Goal: Task Accomplishment & Management: Complete application form

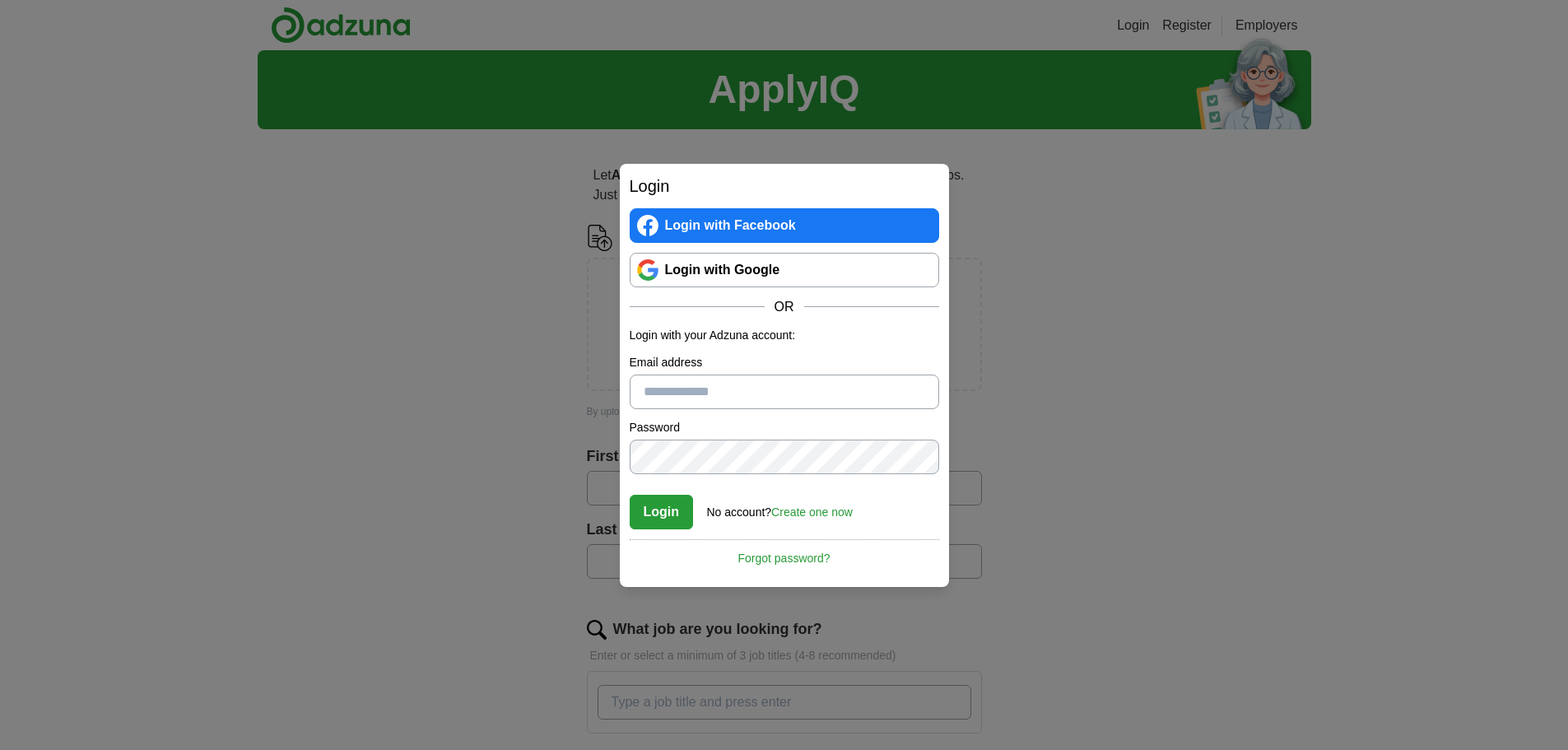
click at [718, 396] on input "Email address" at bounding box center [784, 391] width 310 height 34
type input "**********"
click at [788, 515] on link "Create one now" at bounding box center [812, 512] width 82 height 13
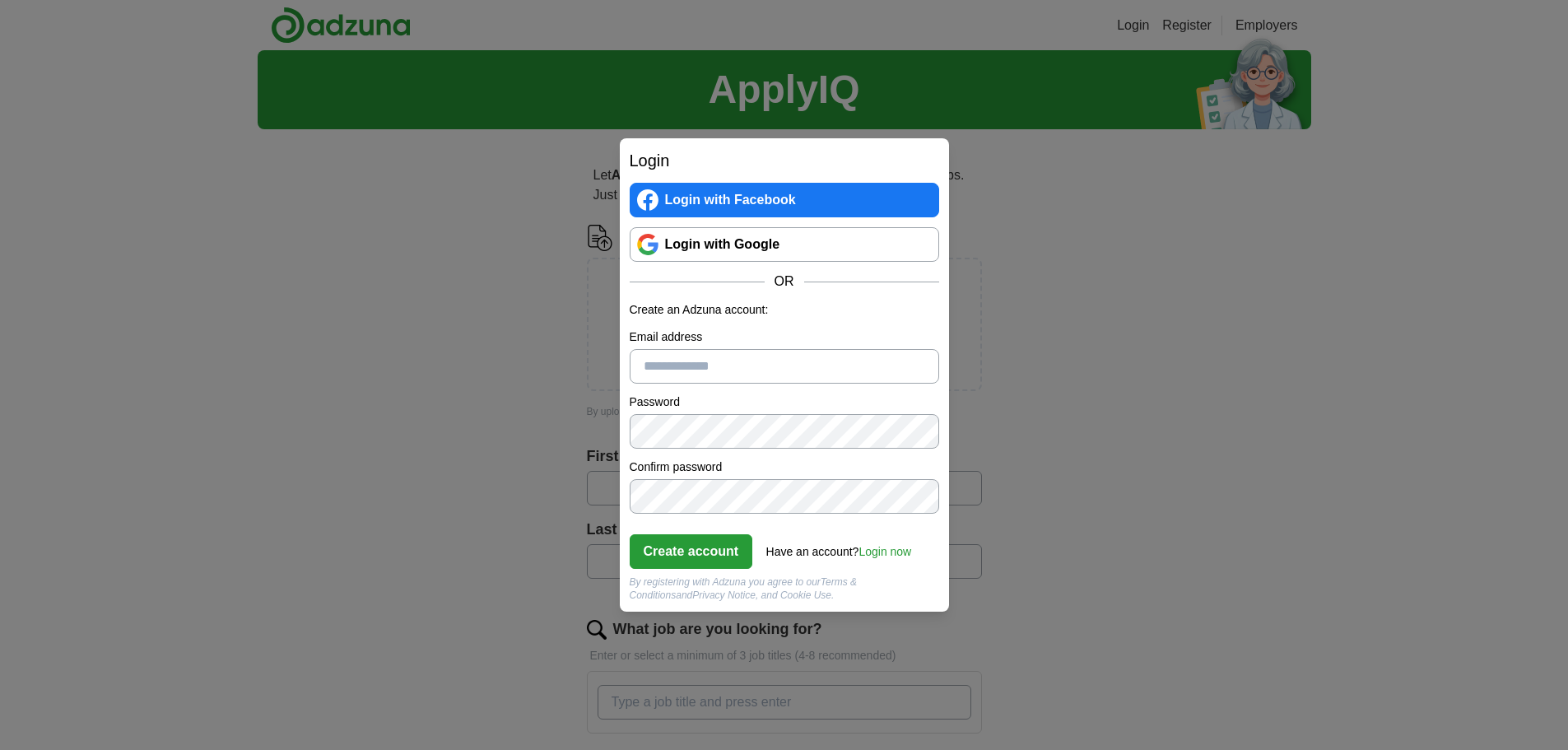
click at [668, 365] on input "Email address" at bounding box center [784, 365] width 310 height 34
type input "**********"
click at [701, 537] on button "Create account" at bounding box center [691, 551] width 124 height 34
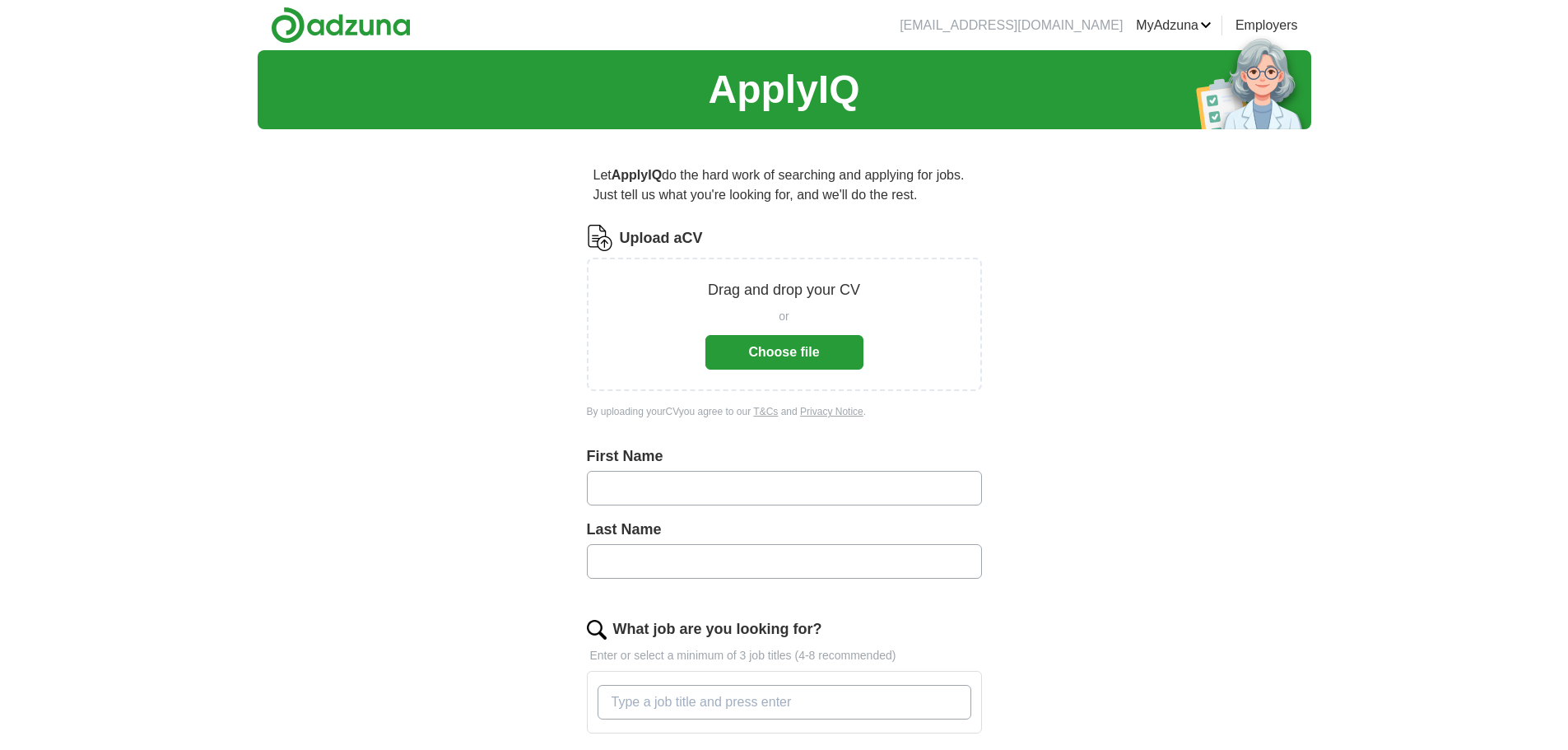
click at [492, 415] on div "ApplyIQ Let ApplyIQ do the hard work of searching and applying for jobs. Just t…" at bounding box center [784, 570] width 1053 height 1039
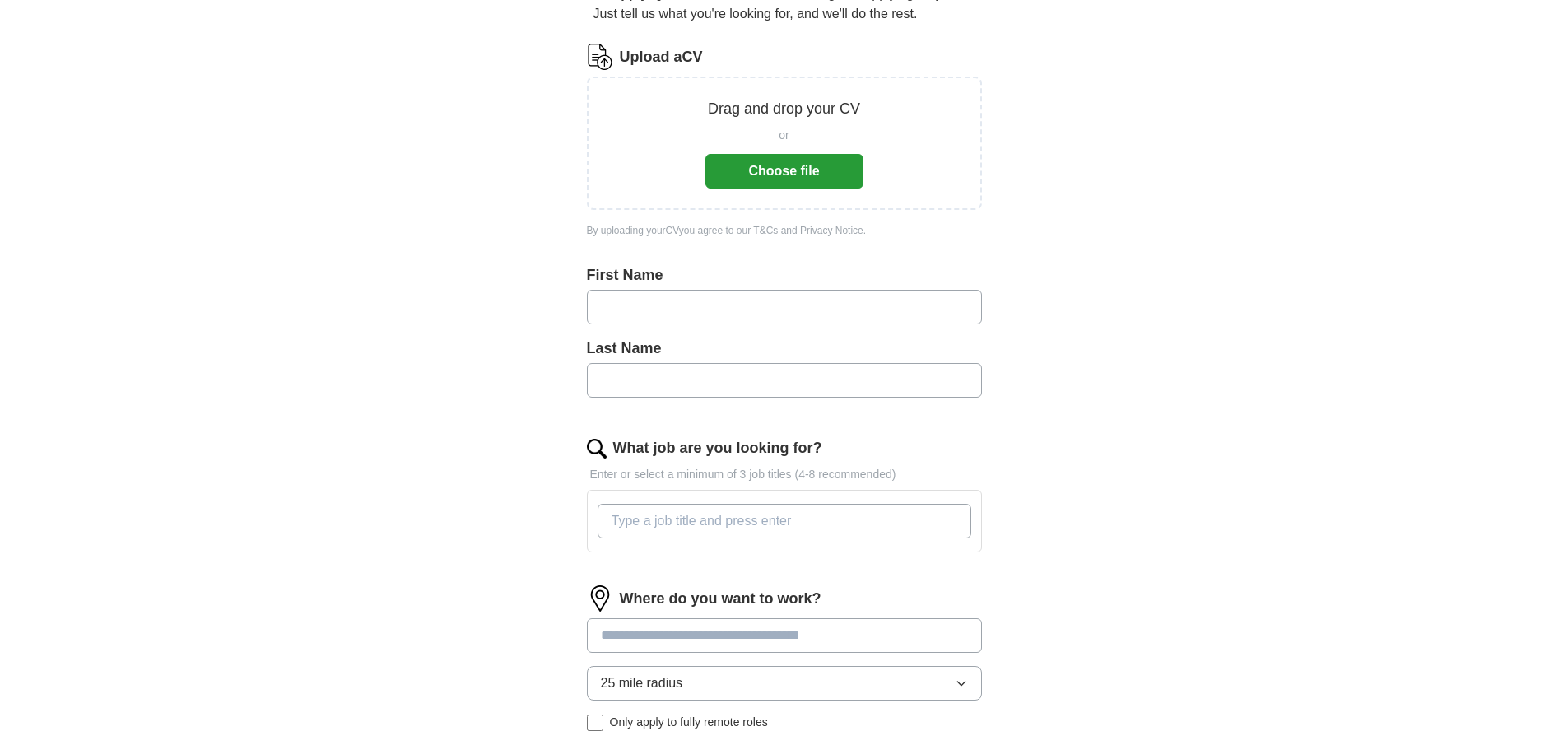
scroll to position [112, 0]
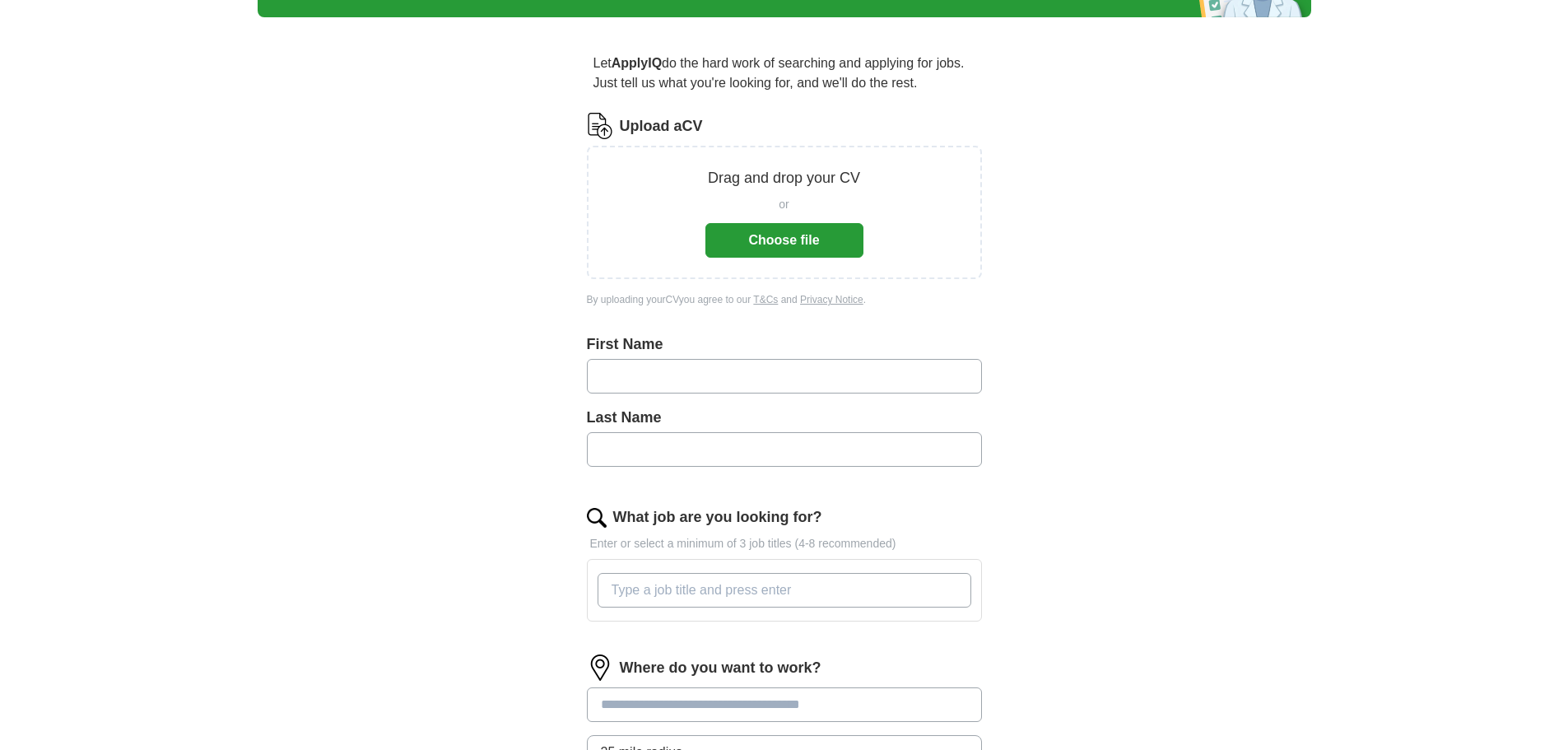
click at [729, 248] on button "Choose file" at bounding box center [784, 240] width 158 height 34
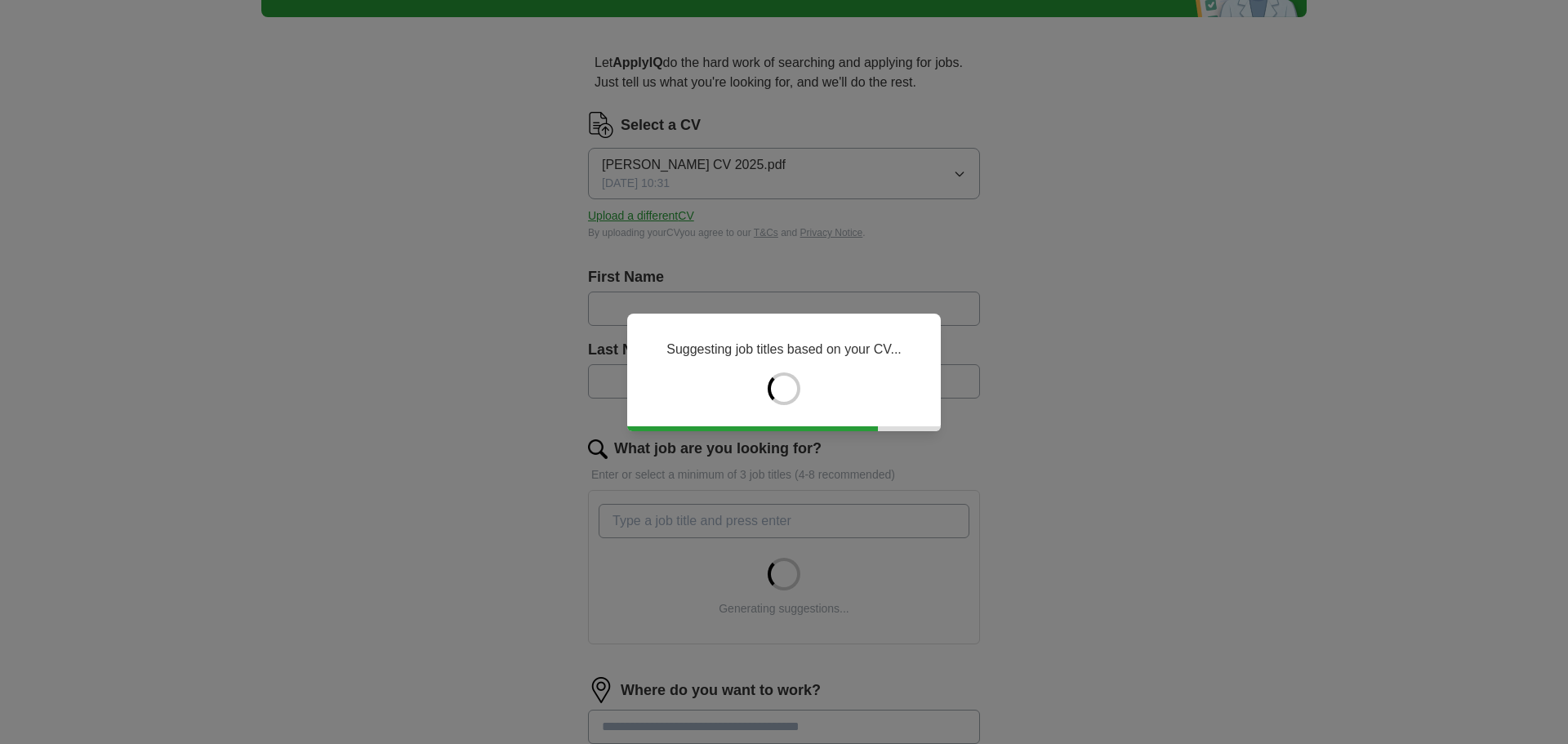
type input "*******"
type input "*****"
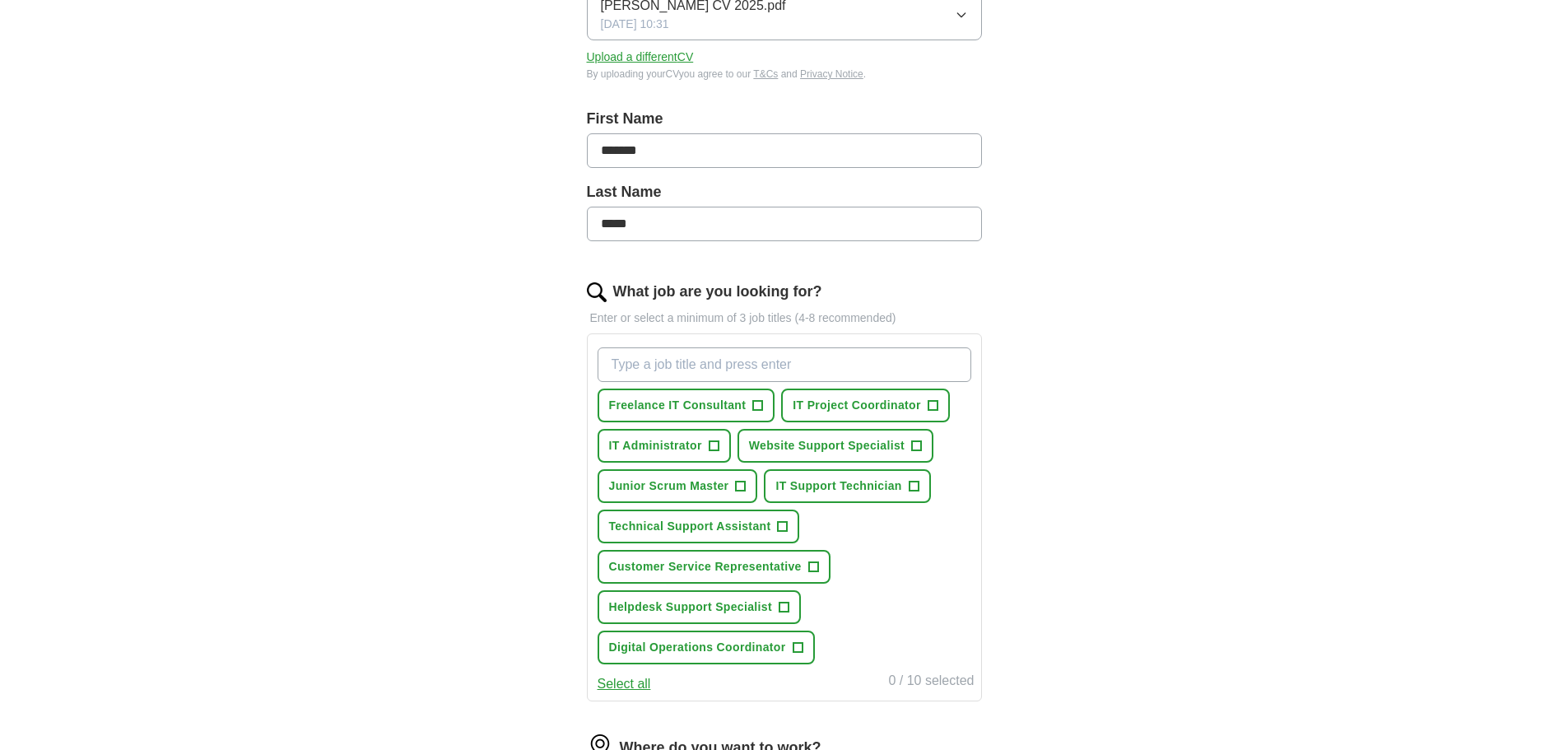
scroll to position [277, 0]
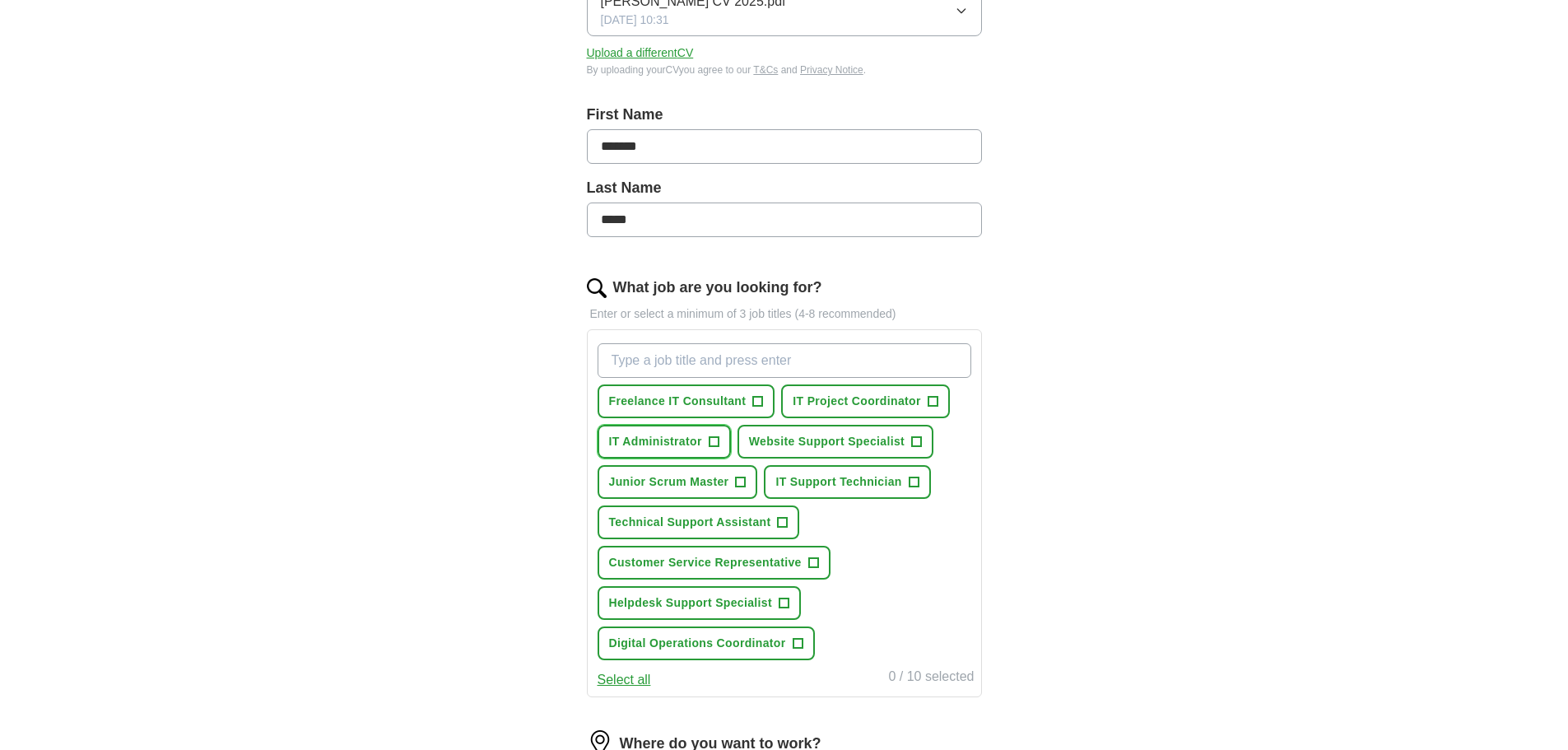
click at [687, 441] on span "IT Administrator" at bounding box center [655, 441] width 93 height 18
click at [768, 603] on span "Helpdesk Support Specialist" at bounding box center [691, 602] width 164 height 18
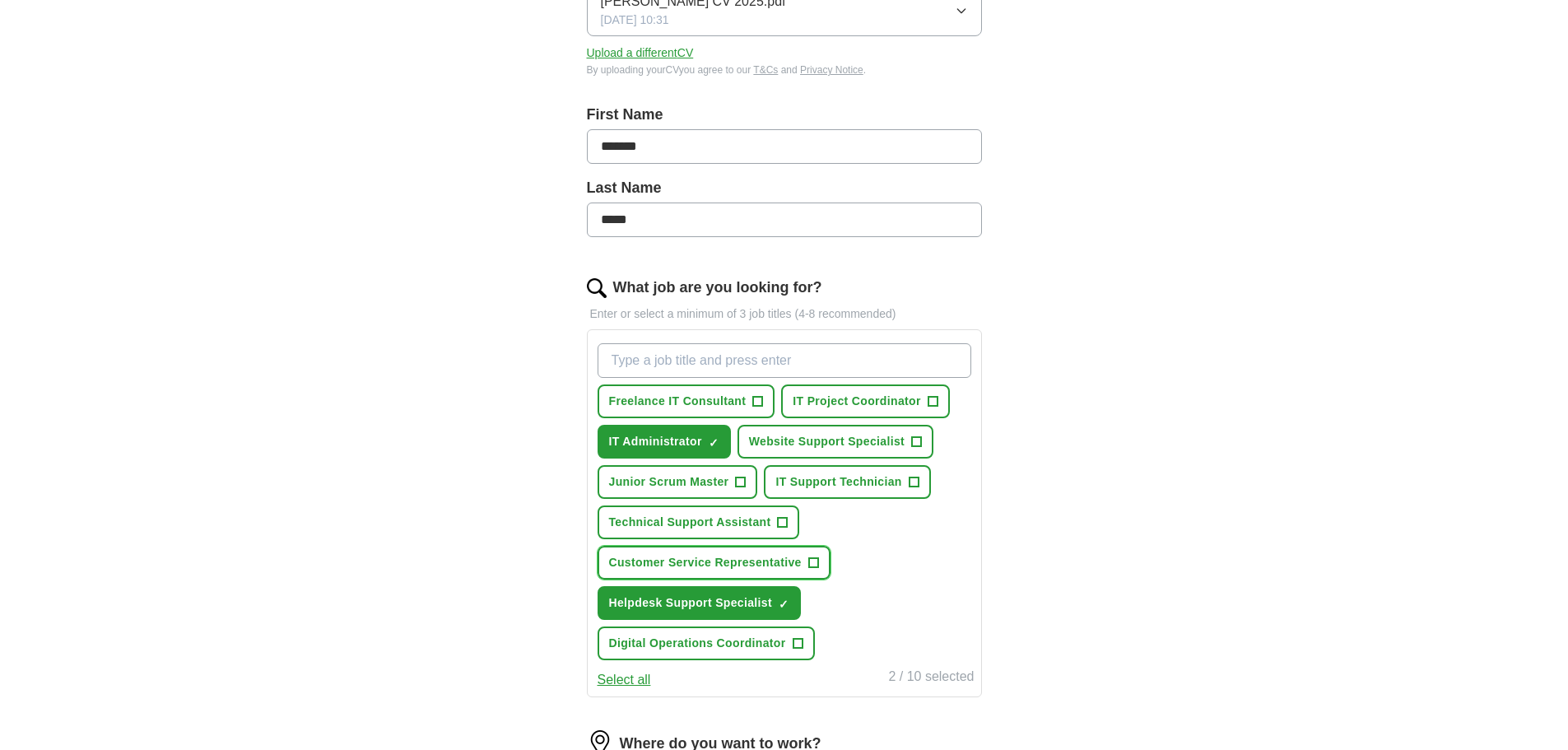
click at [764, 563] on span "Customer Service Representative" at bounding box center [705, 562] width 192 height 18
click at [686, 400] on span "Freelance IT Consultant" at bounding box center [678, 401] width 138 height 18
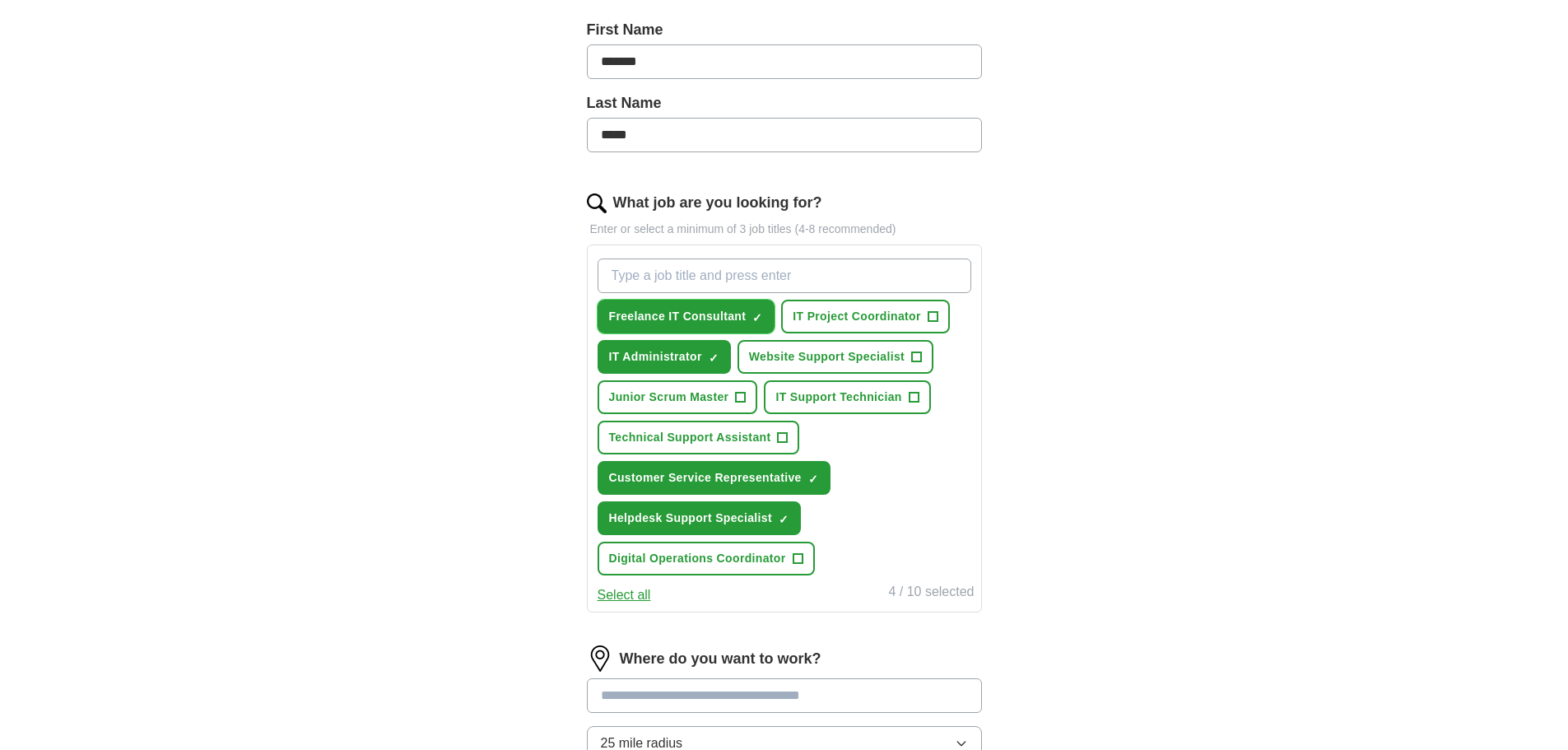
scroll to position [359, 0]
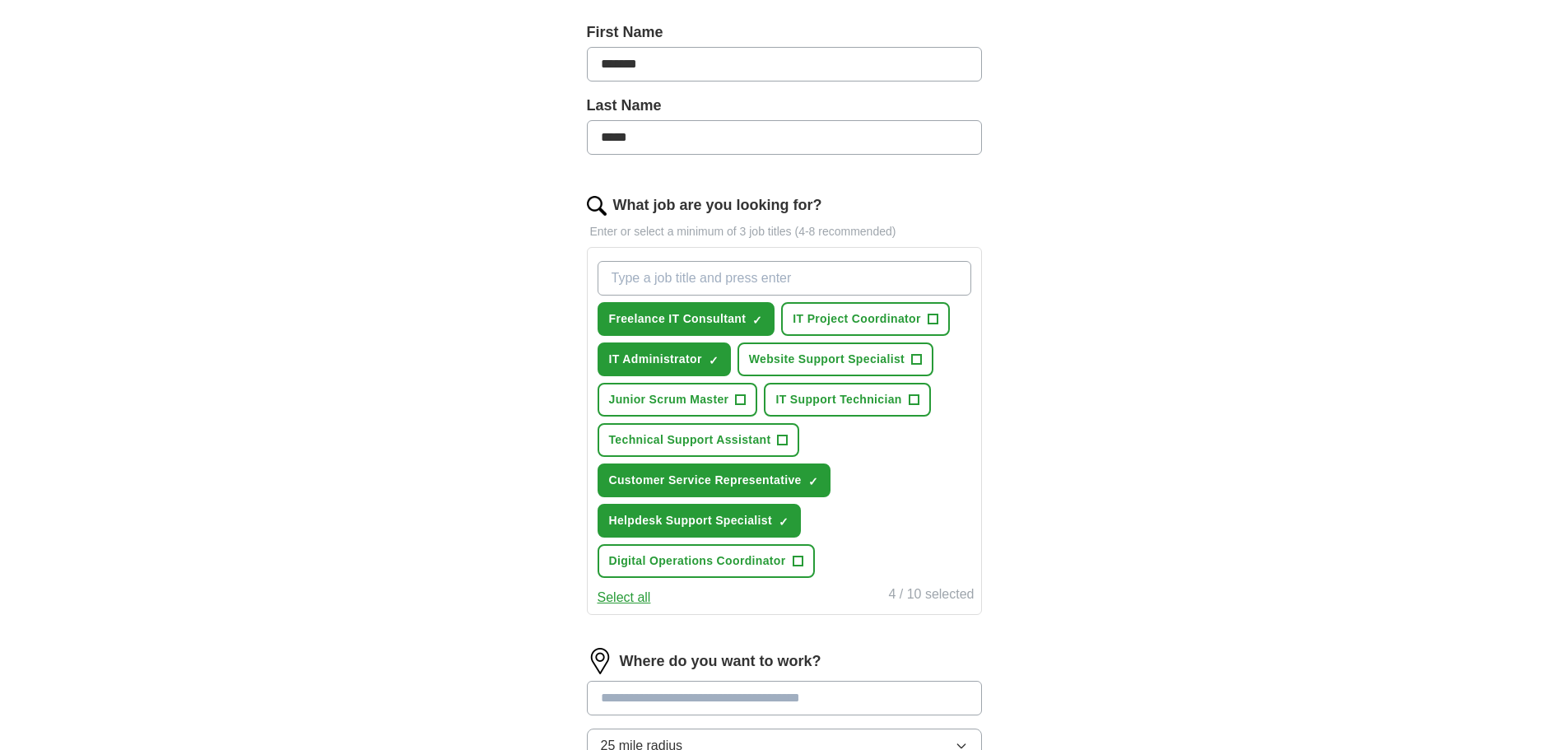
click at [692, 283] on input "What job are you looking for?" at bounding box center [784, 278] width 374 height 34
type input "Retail"
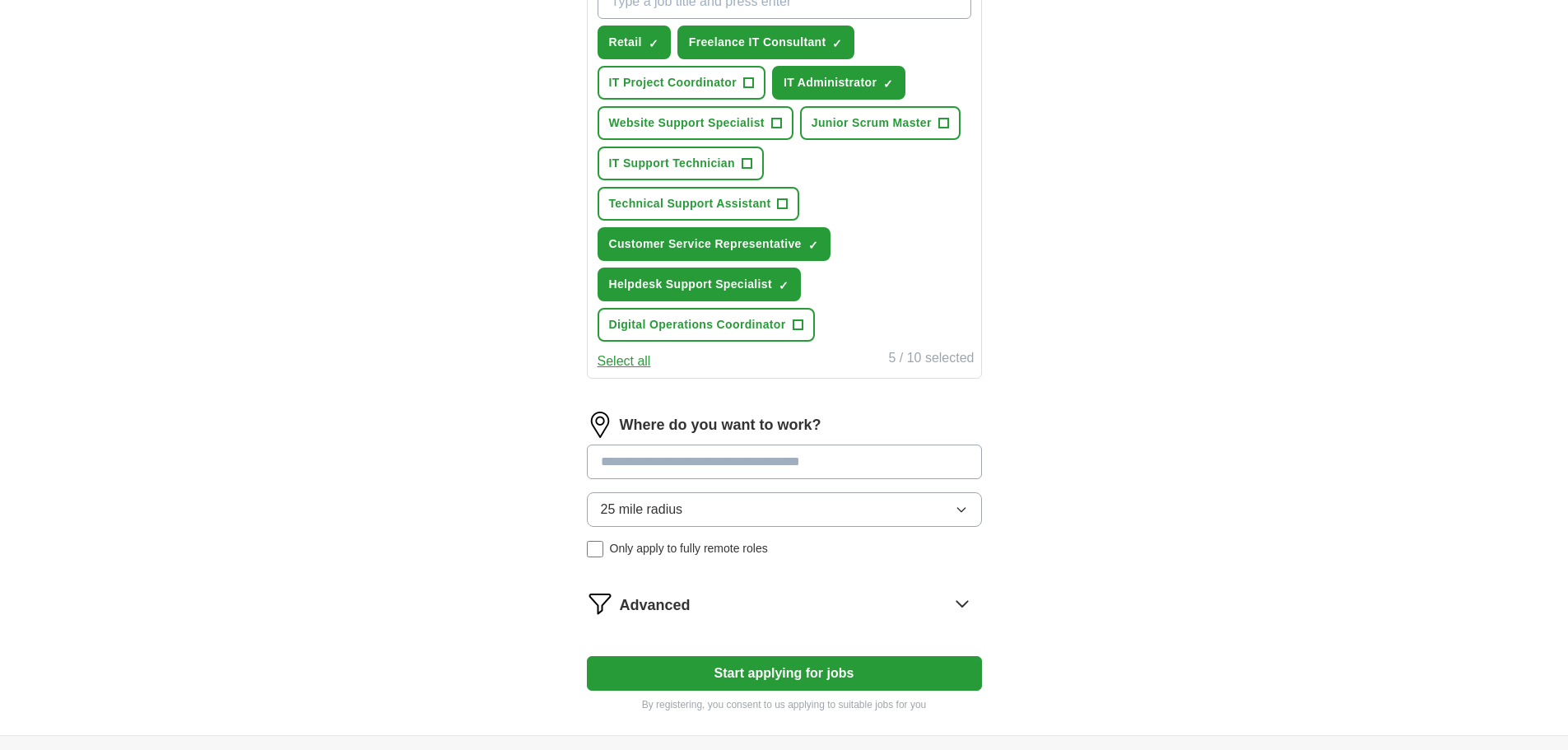
scroll to position [688, 0]
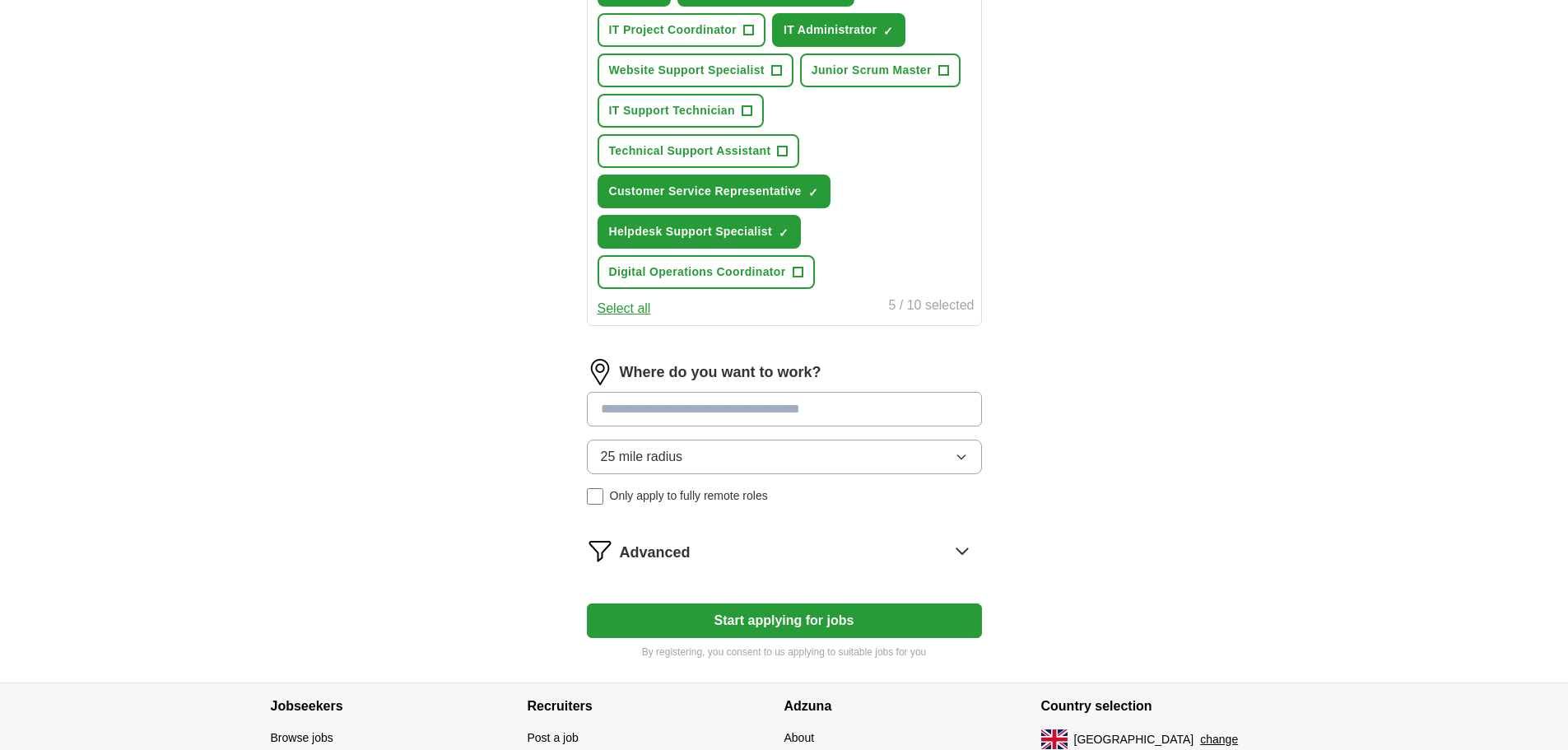
click at [641, 412] on input at bounding box center [784, 408] width 395 height 34
type input "******"
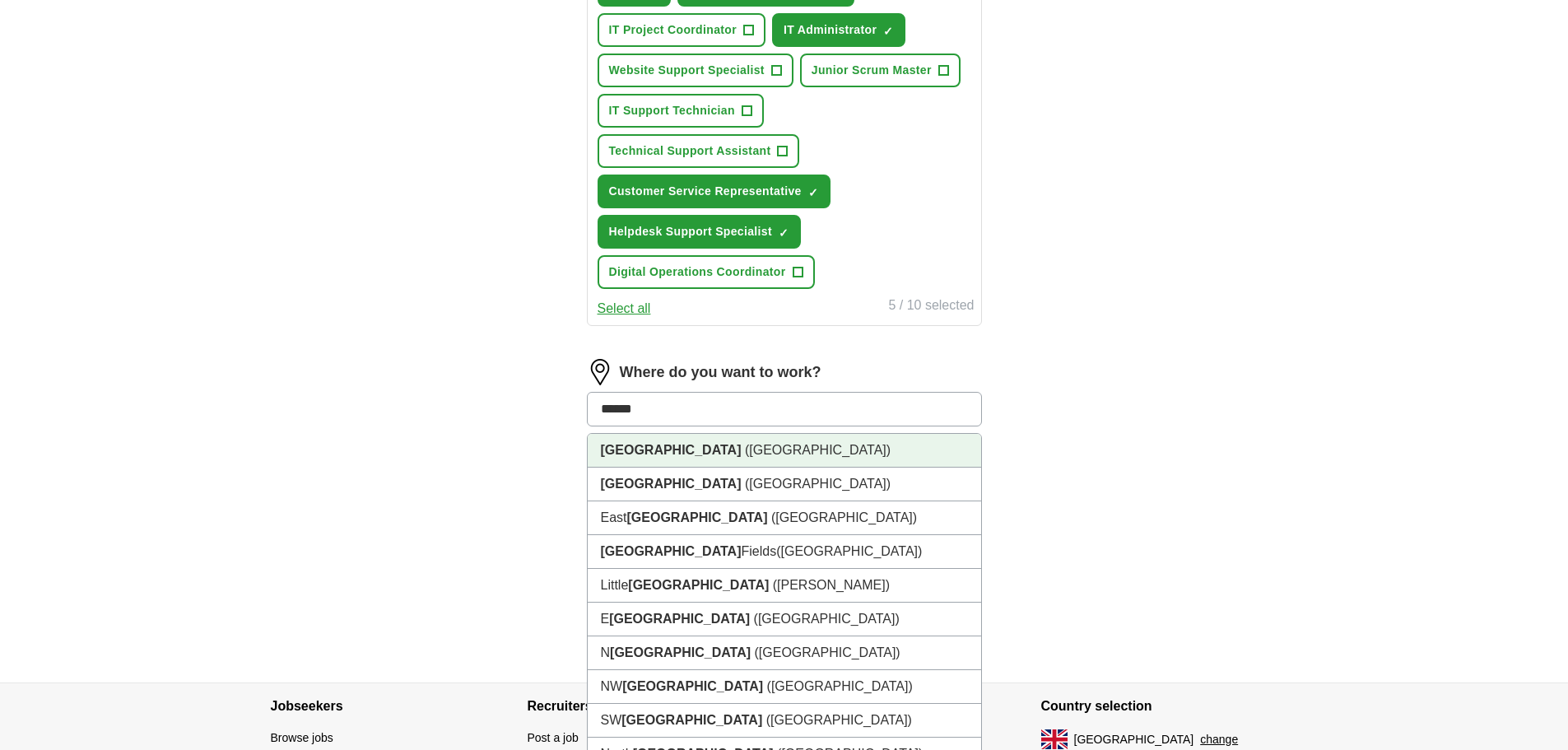
click at [636, 437] on li "[GEOGRAPHIC_DATA] ([GEOGRAPHIC_DATA])" at bounding box center [784, 451] width 393 height 33
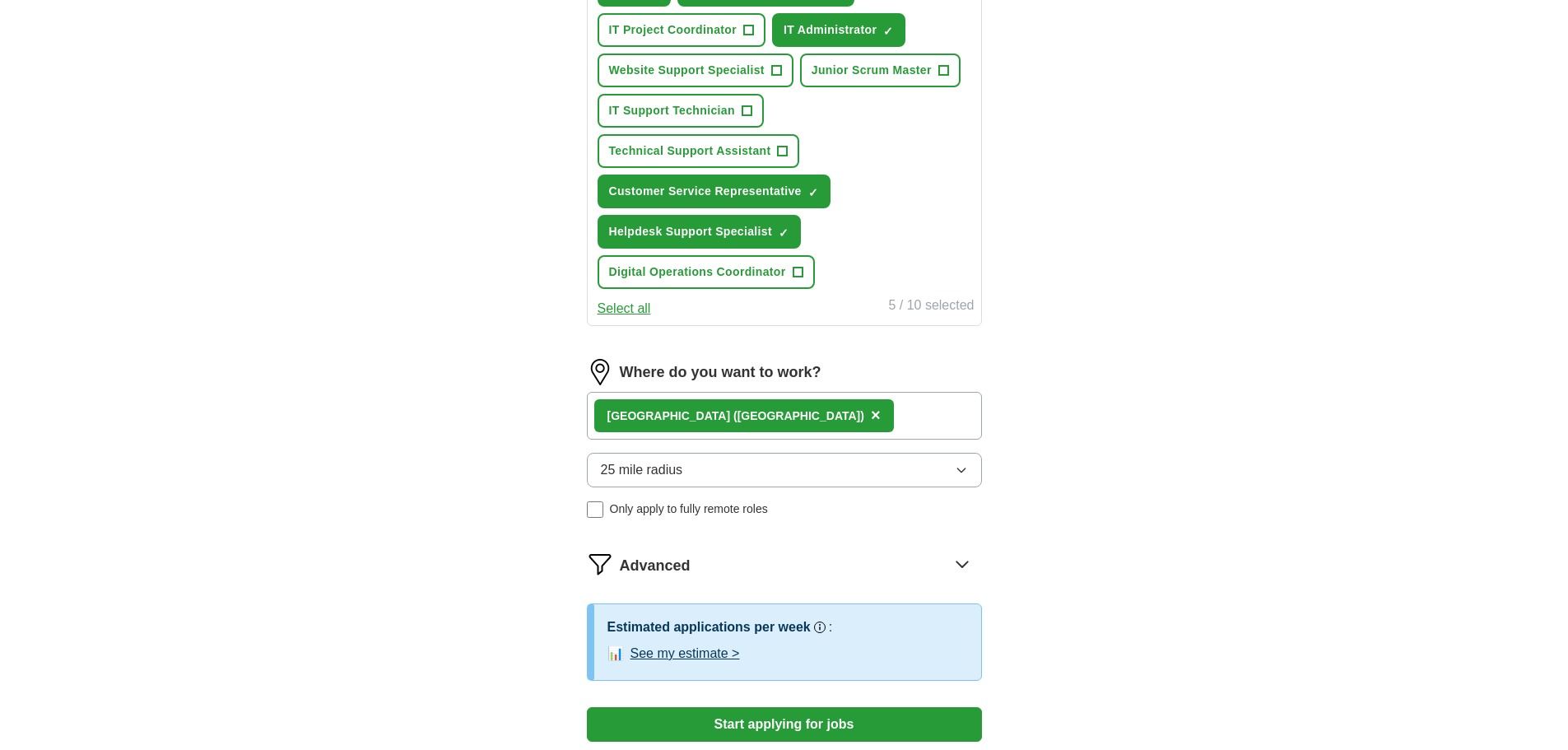
click at [746, 414] on div "[GEOGRAPHIC_DATA] ([GEOGRAPHIC_DATA]) ×" at bounding box center [784, 414] width 395 height 47
click at [735, 415] on div "[GEOGRAPHIC_DATA] ([GEOGRAPHIC_DATA]) ×" at bounding box center [784, 414] width 395 height 47
click at [725, 419] on div "[GEOGRAPHIC_DATA] ([GEOGRAPHIC_DATA]) ×" at bounding box center [784, 414] width 395 height 47
drag, startPoint x: 715, startPoint y: 419, endPoint x: 707, endPoint y: 428, distance: 12.0
click at [713, 419] on div "[GEOGRAPHIC_DATA] ([GEOGRAPHIC_DATA]) ×" at bounding box center [784, 414] width 395 height 47
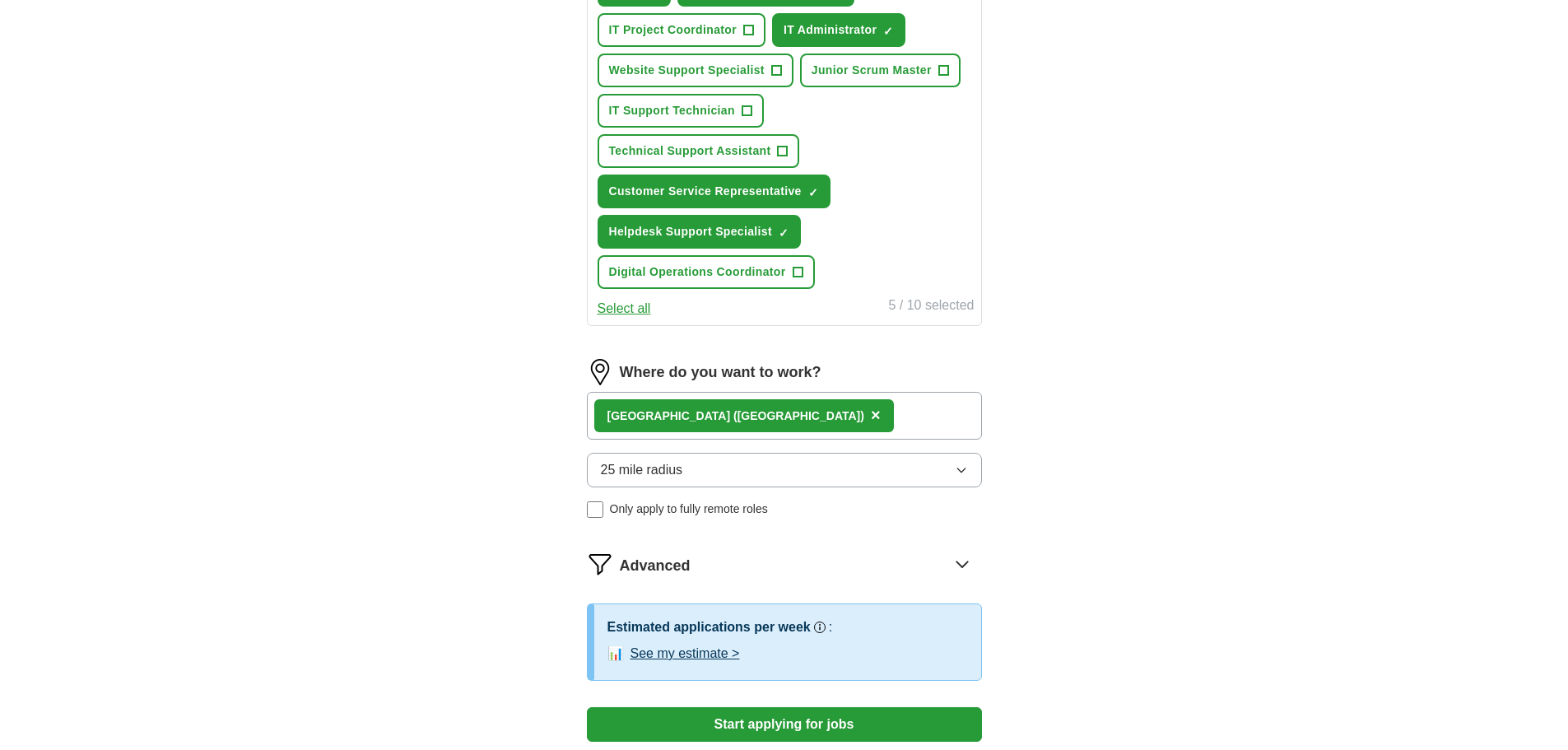
click at [727, 401] on div "[GEOGRAPHIC_DATA] ([GEOGRAPHIC_DATA]) ×" at bounding box center [784, 414] width 395 height 47
click at [729, 399] on div "[GEOGRAPHIC_DATA] ([GEOGRAPHIC_DATA]) ×" at bounding box center [784, 414] width 395 height 47
click at [871, 414] on span "×" at bounding box center [876, 414] width 10 height 18
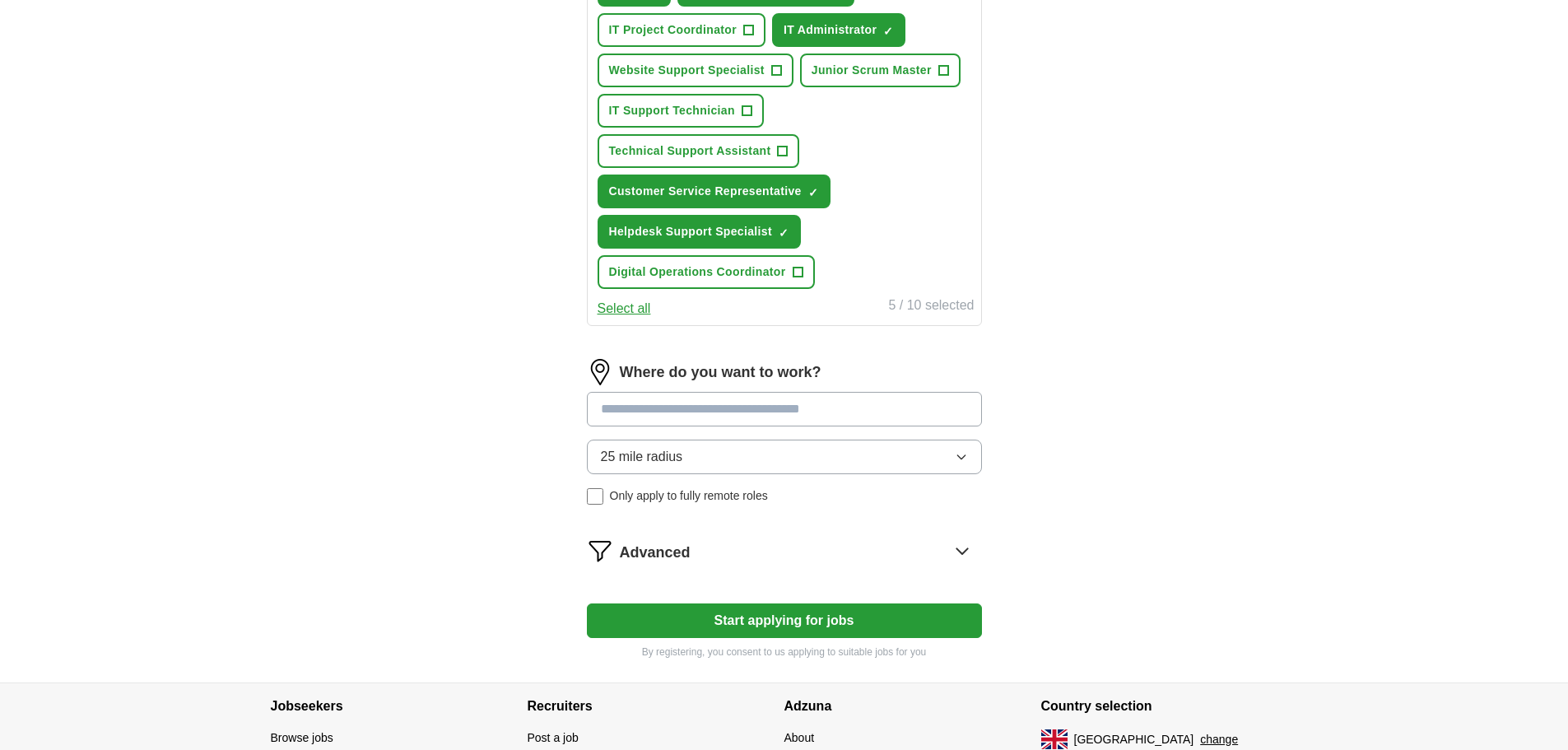
click at [692, 414] on input at bounding box center [784, 408] width 395 height 34
type input "******"
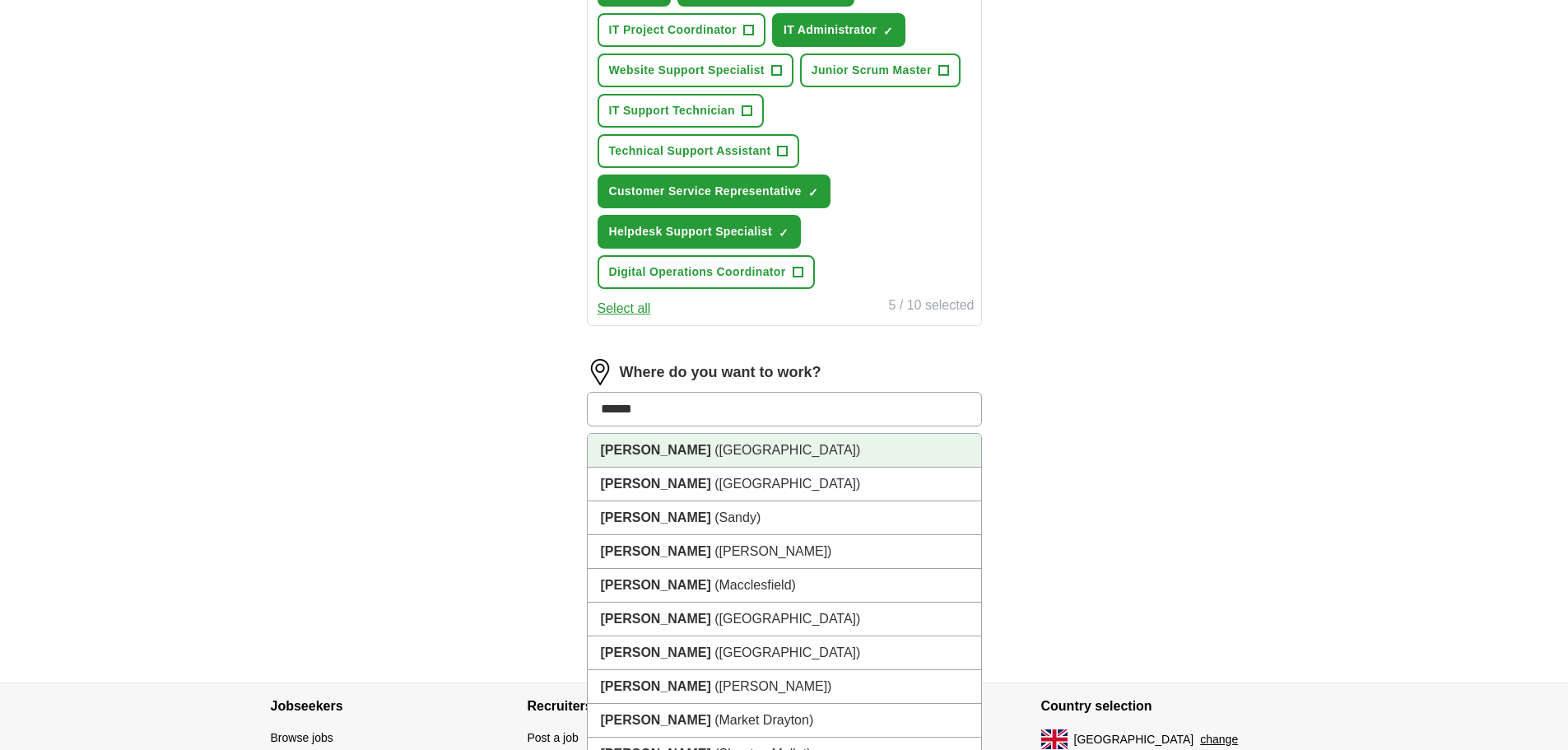
click at [715, 447] on span "([GEOGRAPHIC_DATA])" at bounding box center [787, 449] width 146 height 14
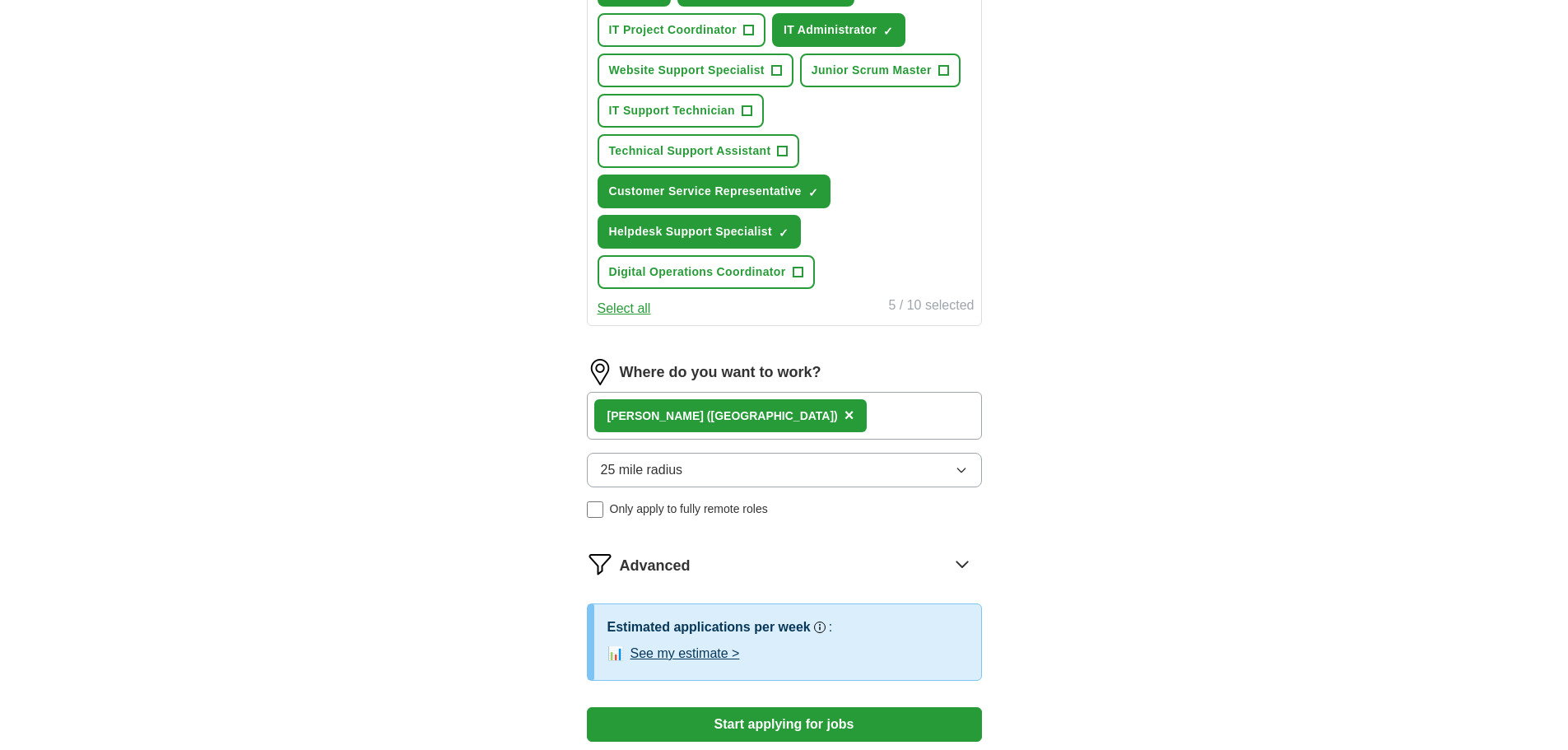
click at [644, 470] on span "25 mile radius" at bounding box center [641, 469] width 83 height 20
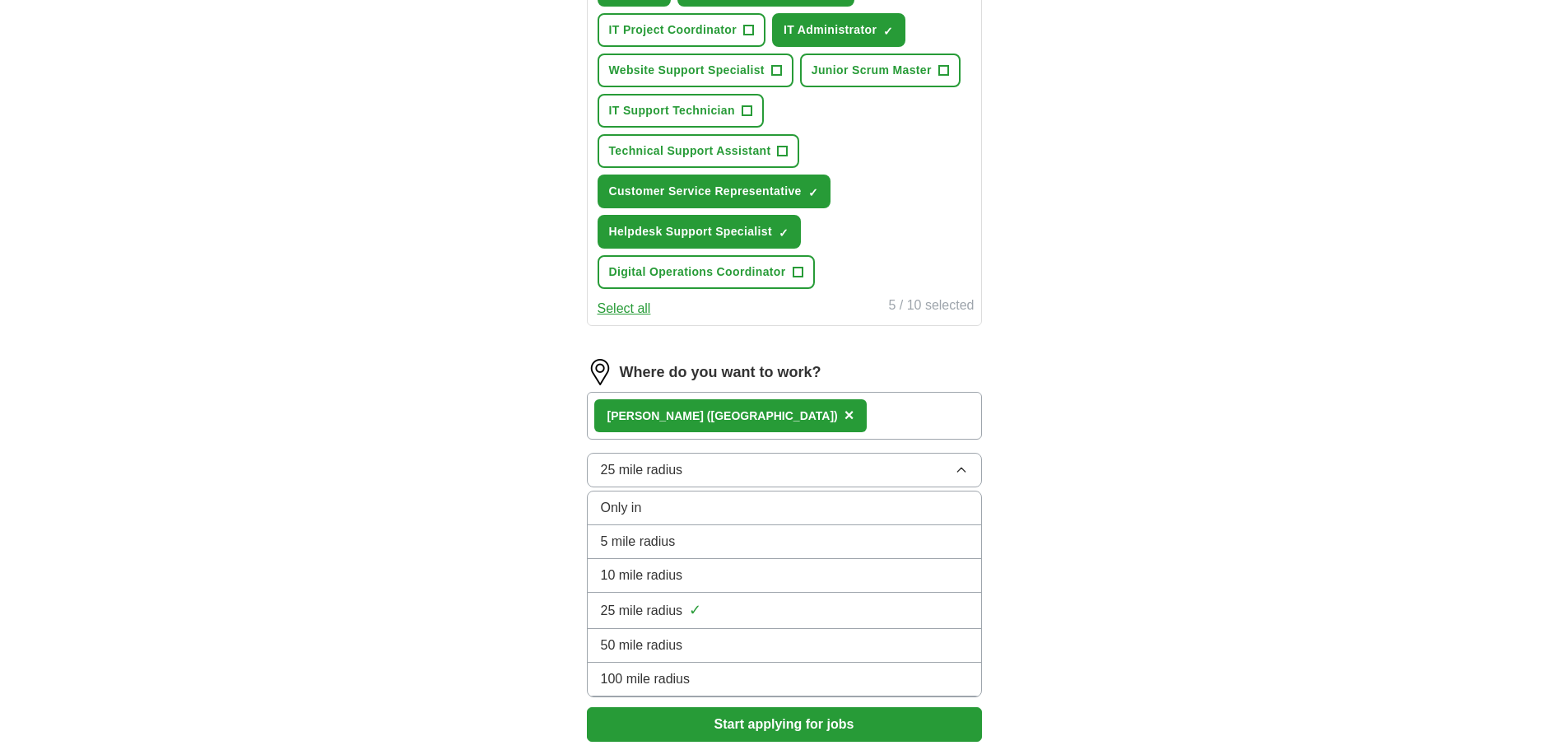
click at [389, 505] on div "ApplyIQ Let ApplyIQ do the hard work of searching and applying for jobs. Just t…" at bounding box center [784, 74] width 1053 height 1424
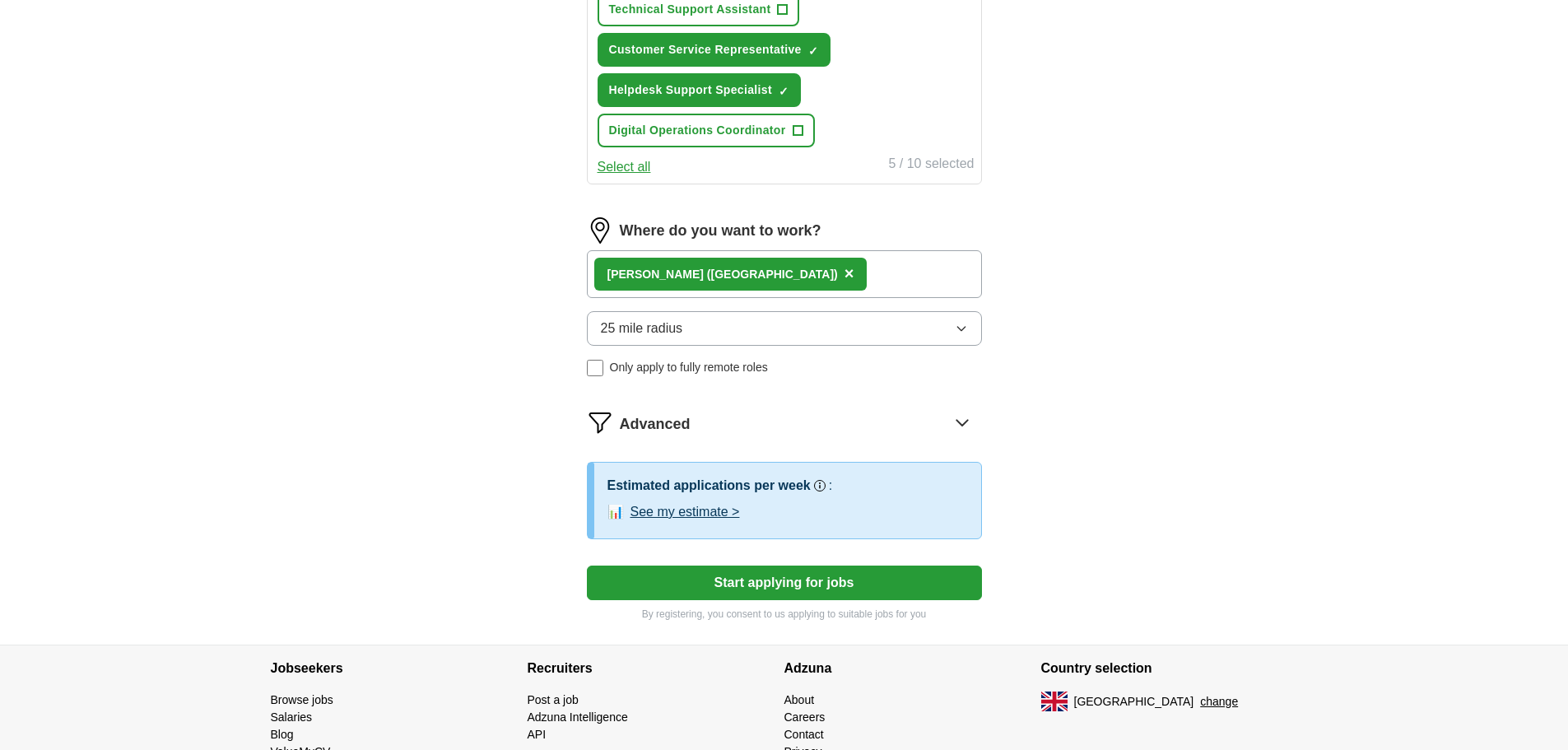
scroll to position [852, 0]
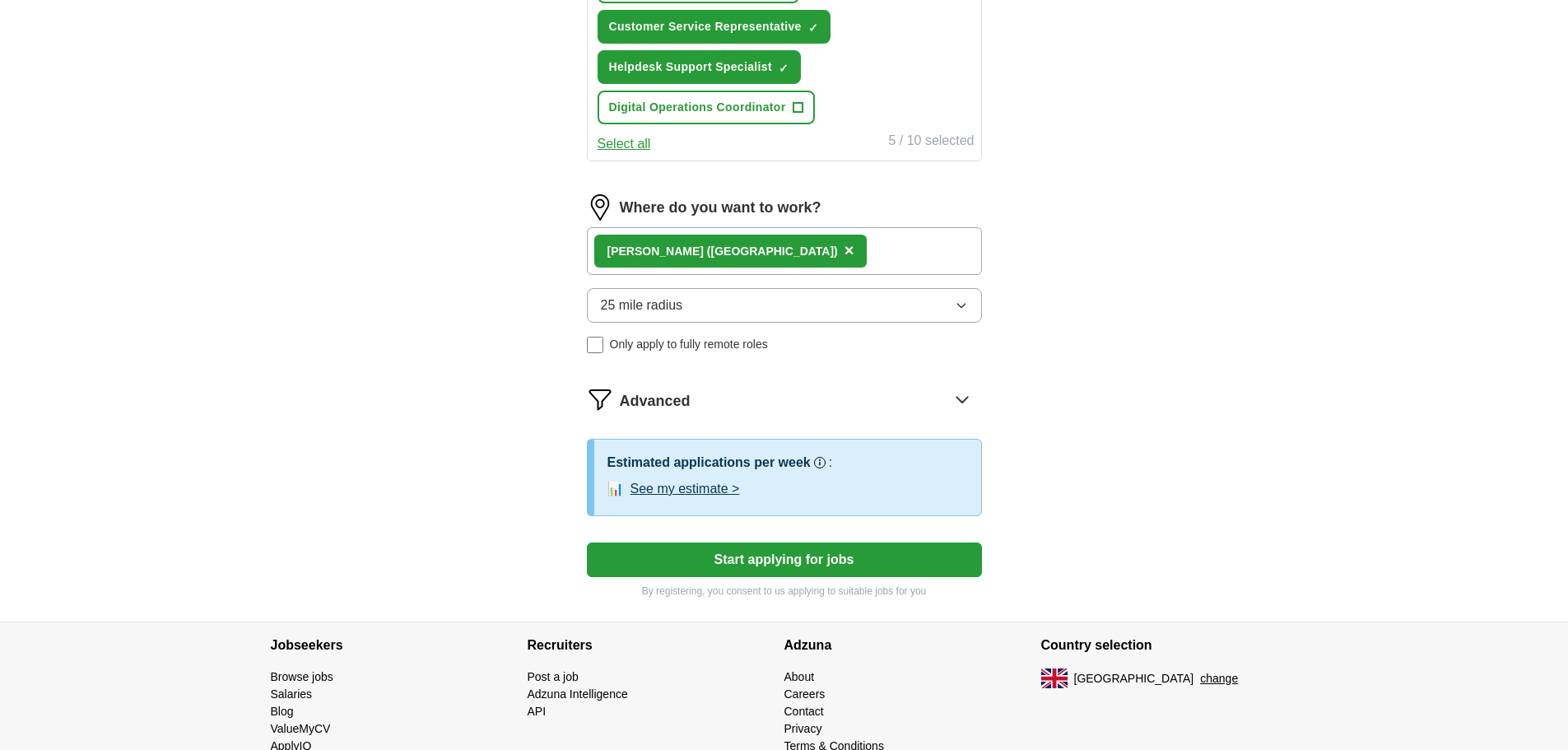
click at [712, 551] on button "Start applying for jobs" at bounding box center [784, 559] width 395 height 34
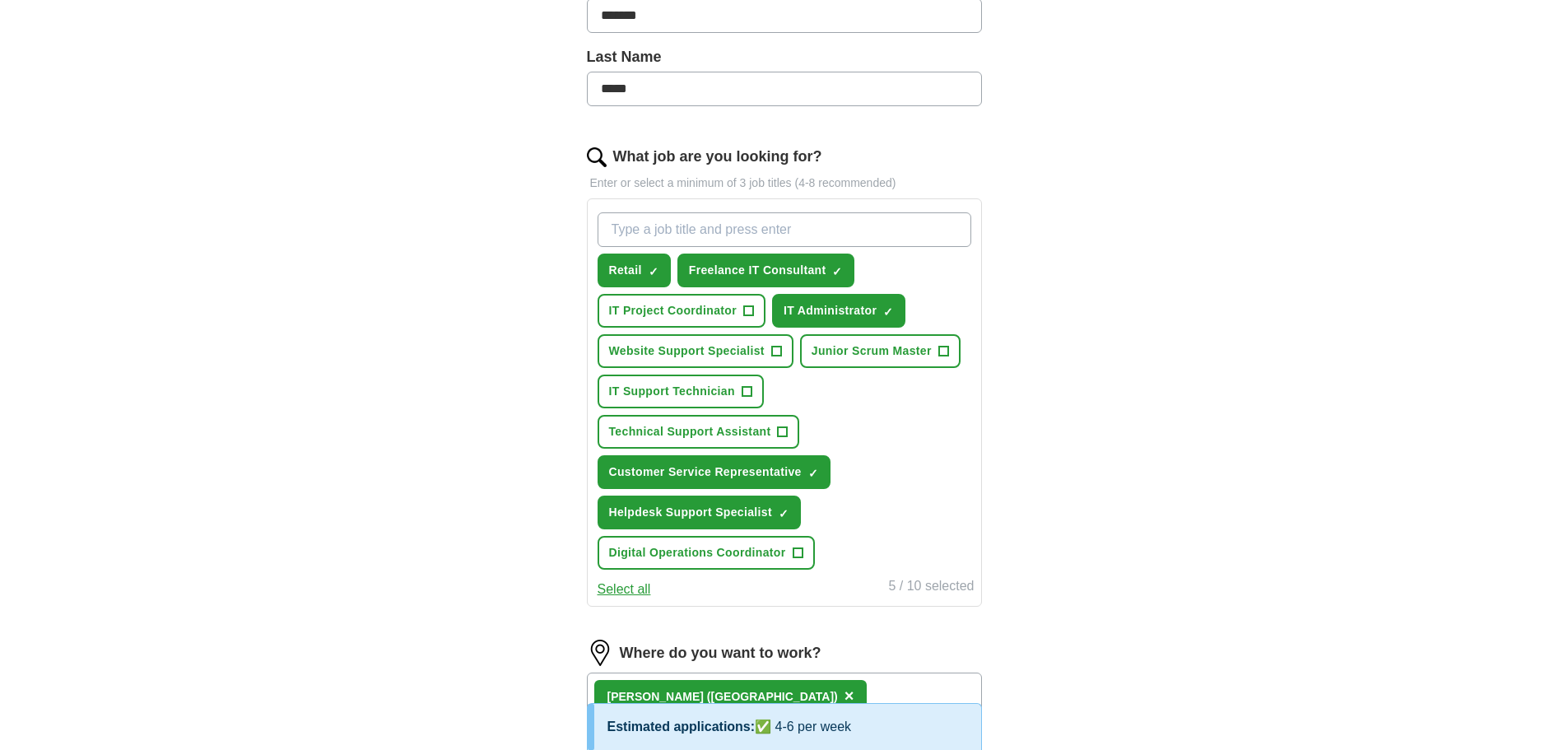
scroll to position [97, 0]
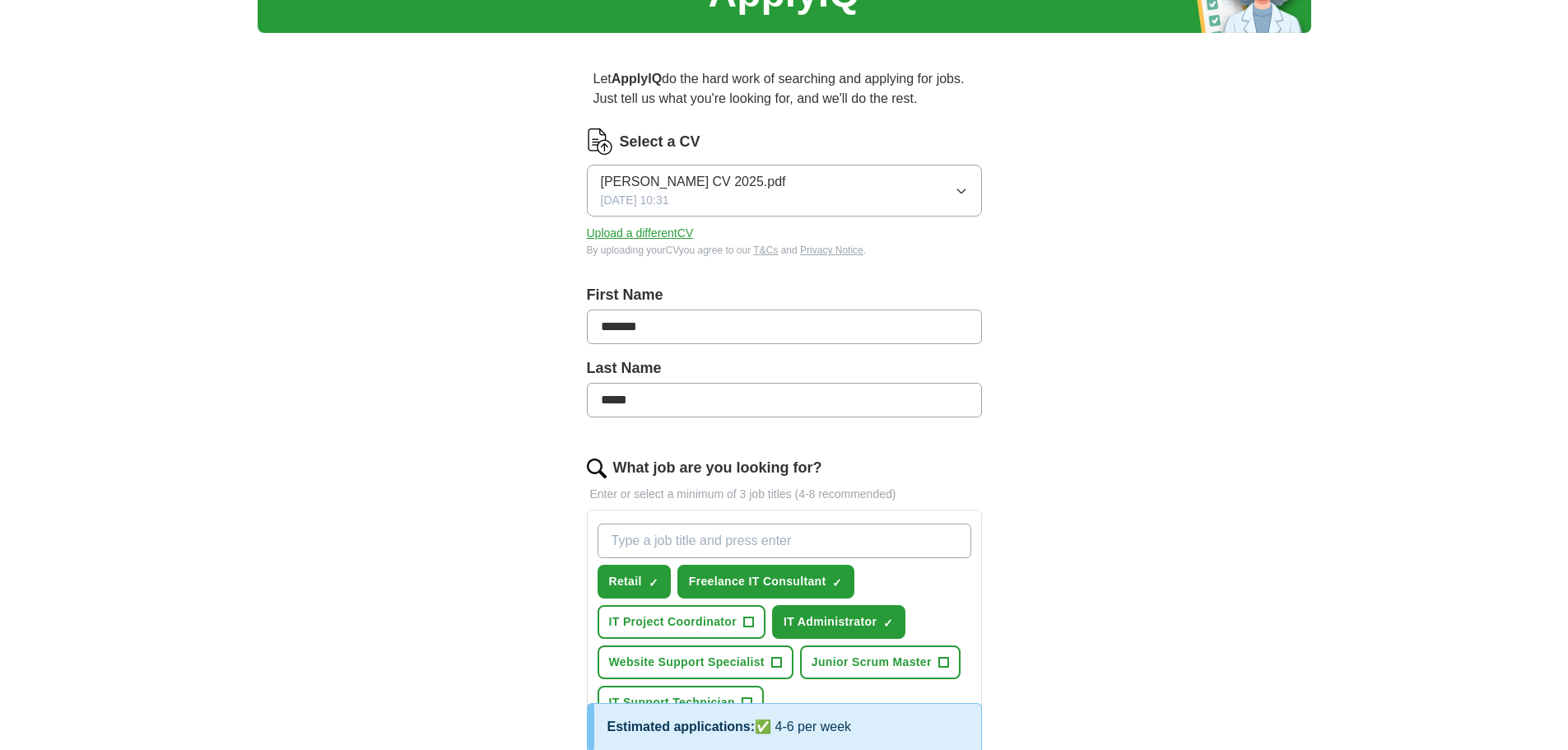
select select "**"
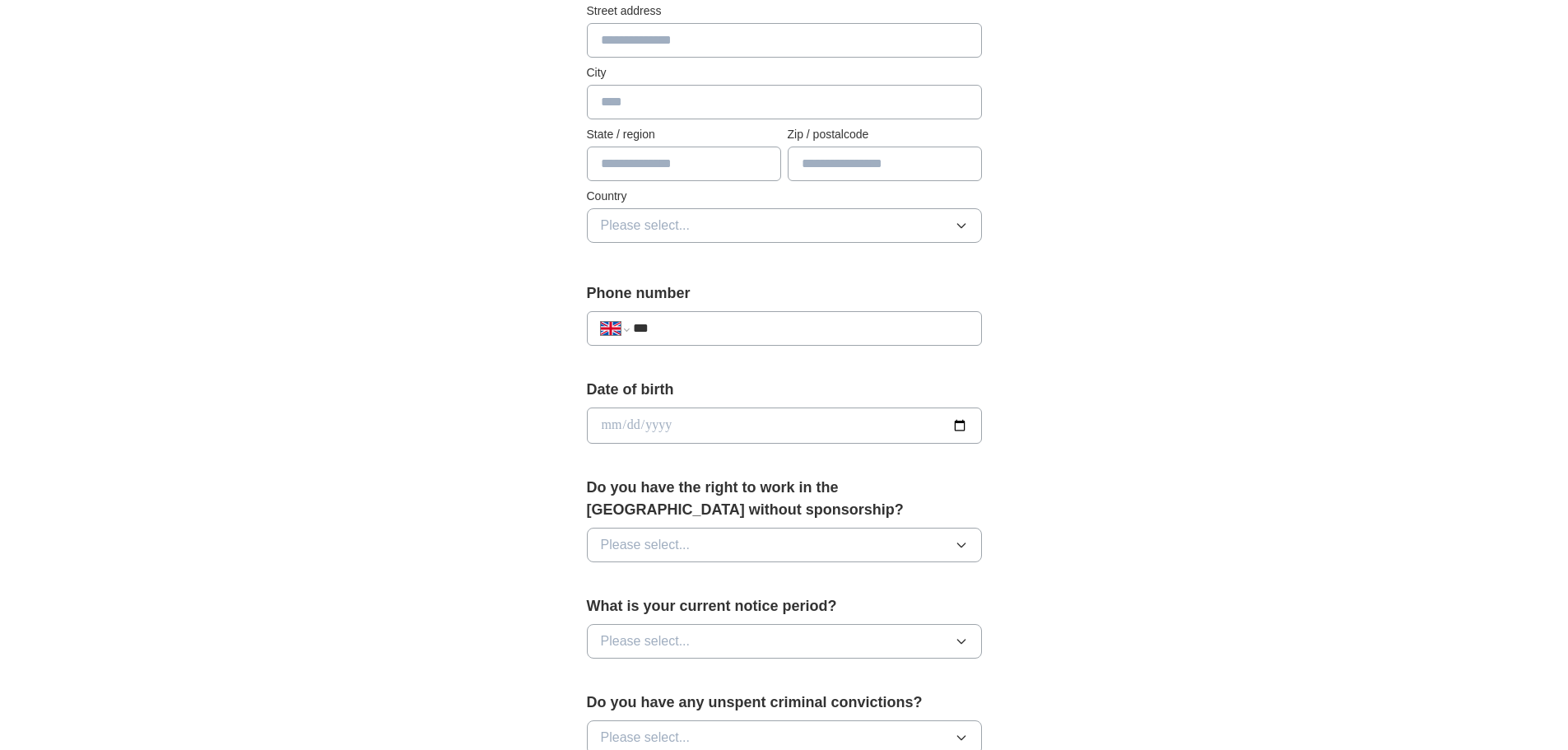
scroll to position [0, 0]
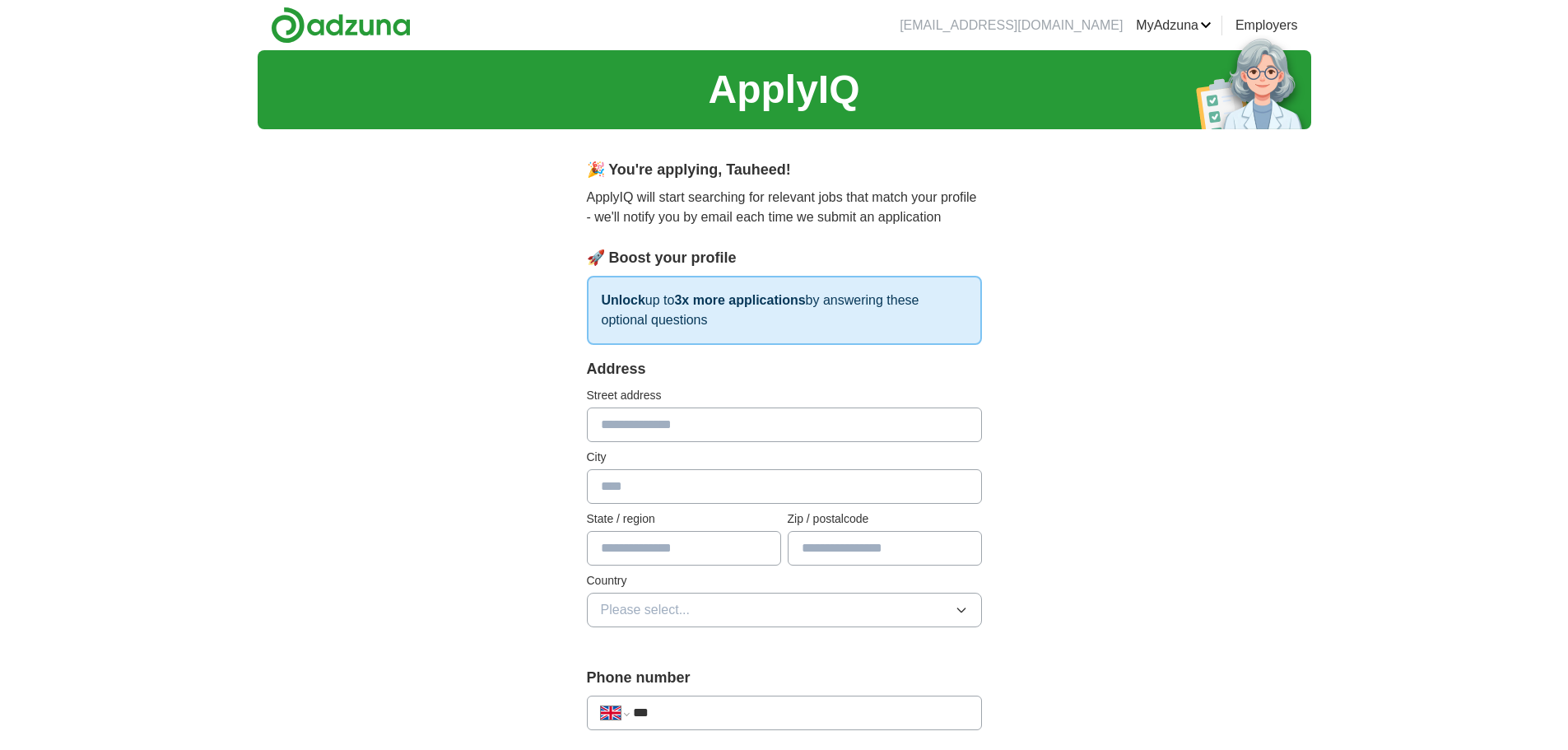
click at [717, 448] on div "Address Street address City State / region Zip / postalcode Country Please sele…" at bounding box center [784, 502] width 395 height 289
click at [694, 419] on input "text" at bounding box center [784, 424] width 395 height 34
type input "**********"
type input "******"
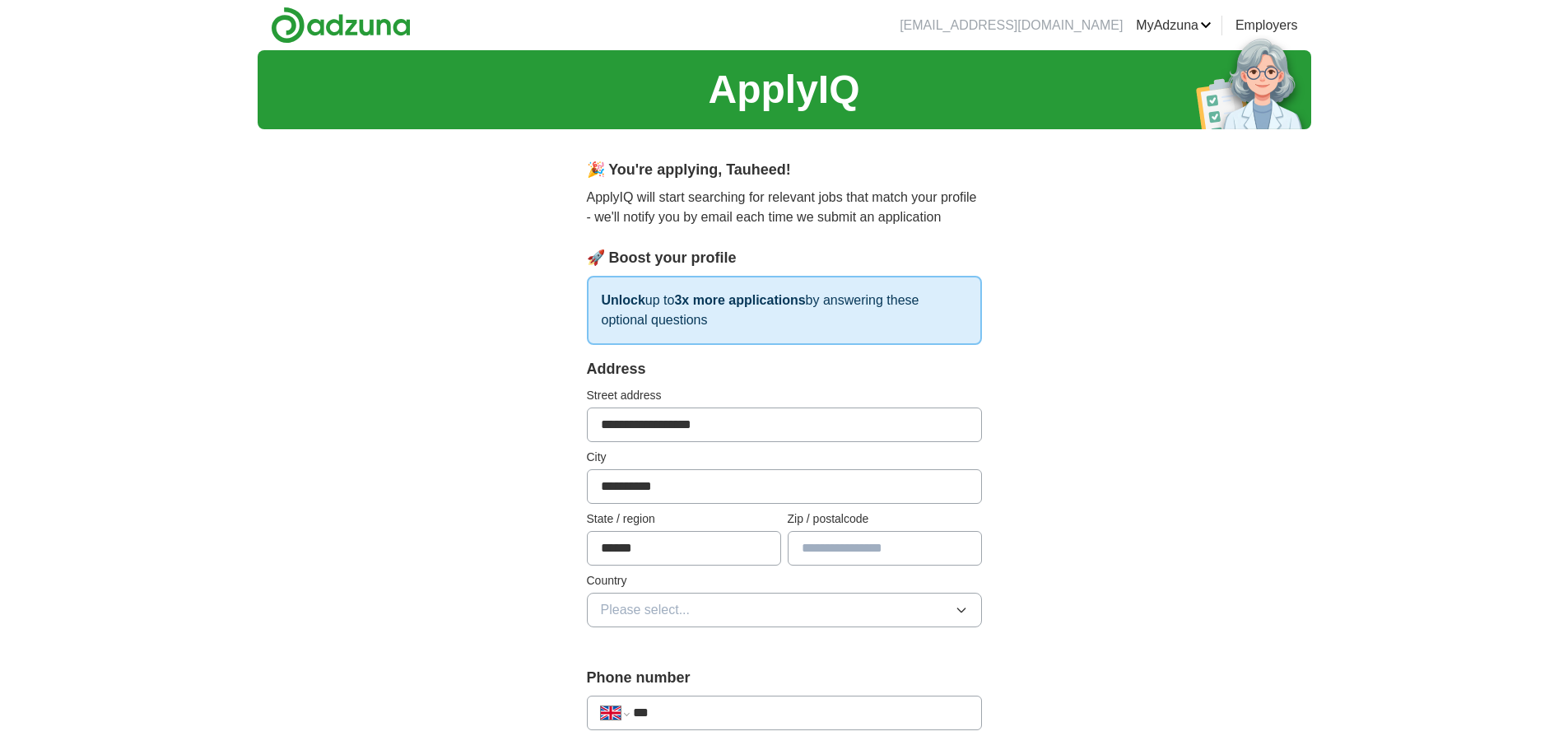
type input "*******"
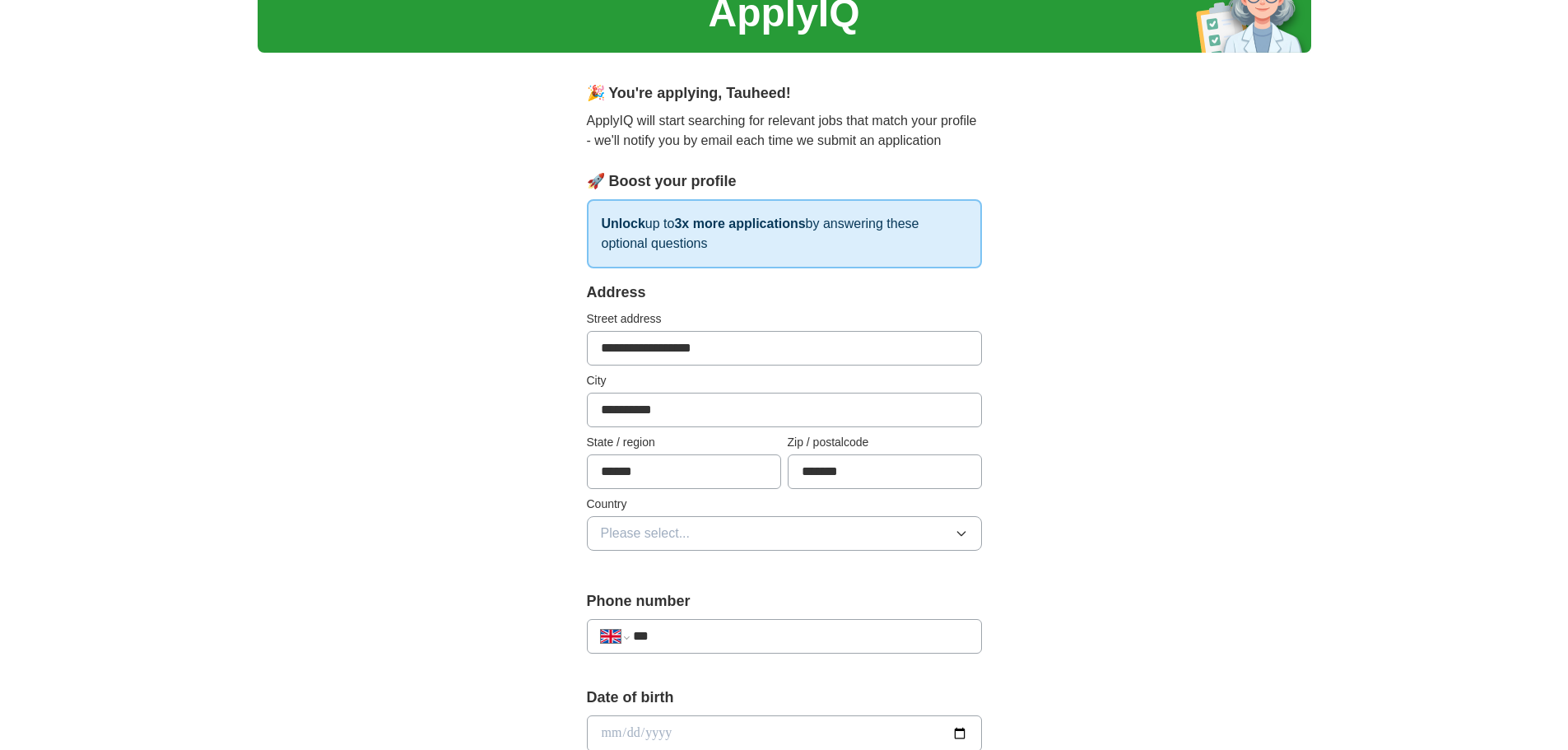
scroll to position [83, 0]
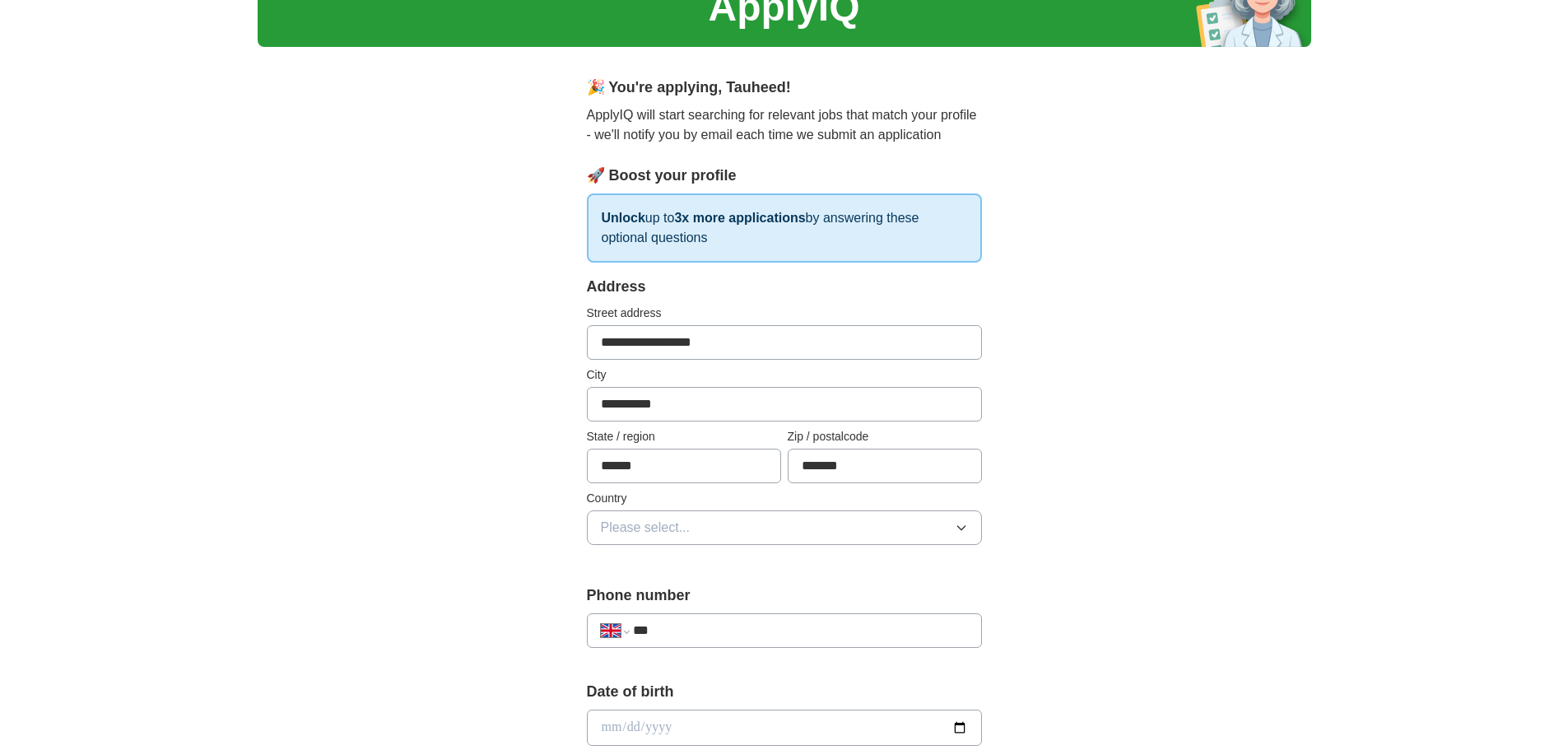
click at [652, 512] on button "Please select..." at bounding box center [784, 527] width 395 height 34
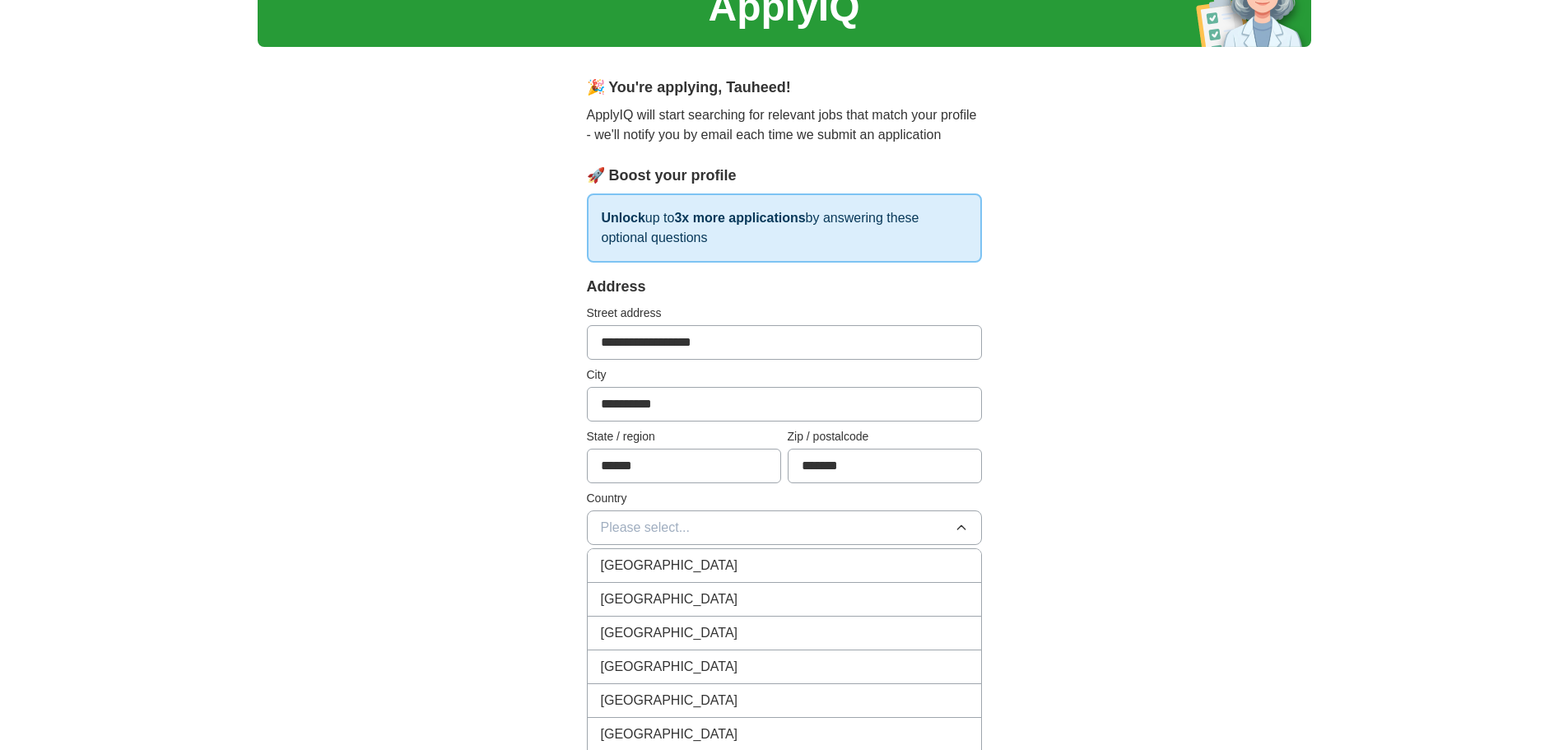
click at [669, 570] on span "[GEOGRAPHIC_DATA]" at bounding box center [669, 565] width 138 height 20
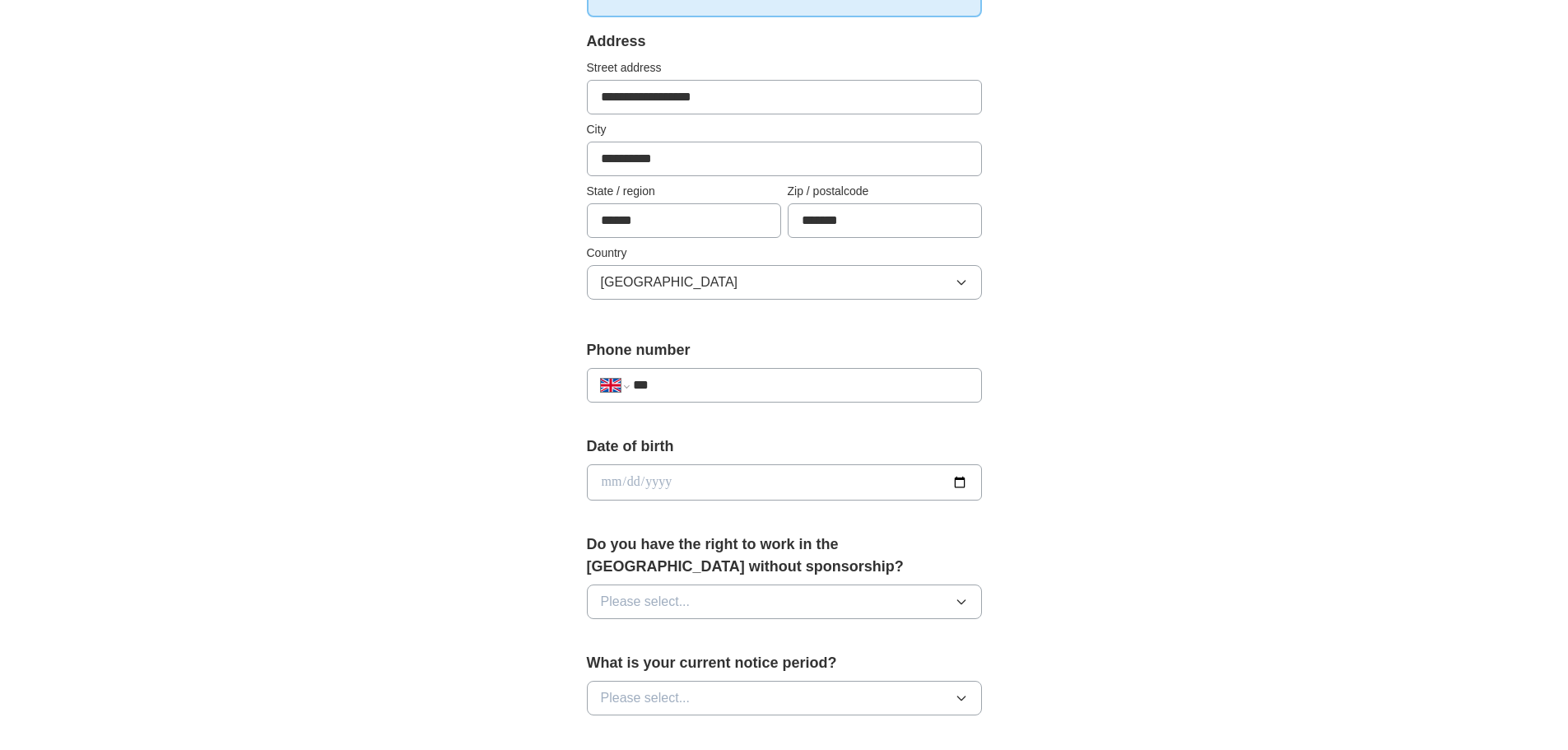
scroll to position [329, 0]
click at [692, 377] on input "***" at bounding box center [799, 383] width 334 height 20
type input "**********"
click at [721, 474] on input "date" at bounding box center [784, 480] width 395 height 36
click at [711, 480] on input "date" at bounding box center [784, 480] width 395 height 36
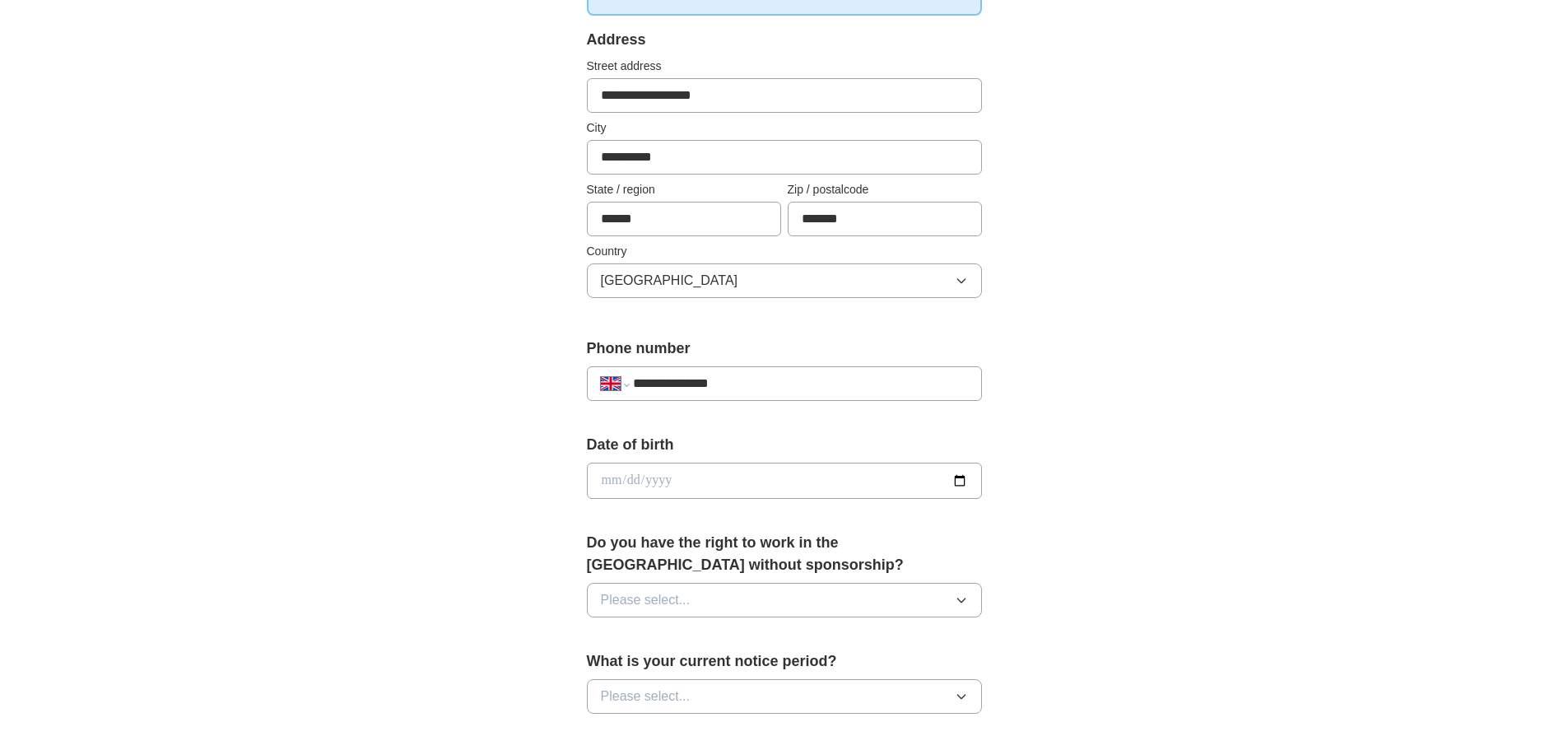
click at [964, 482] on input "date" at bounding box center [784, 480] width 395 height 36
type input "**********"
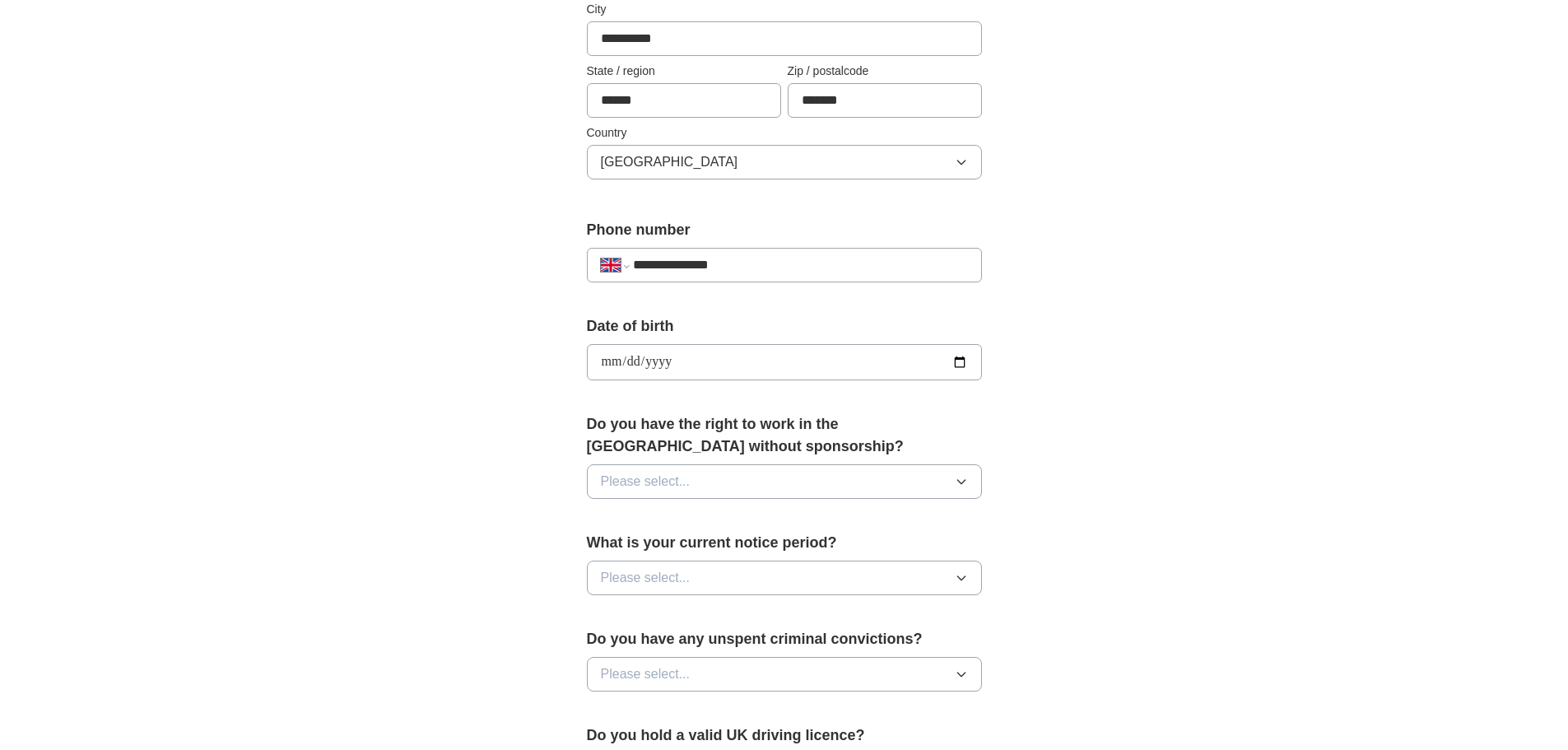
scroll to position [493, 0]
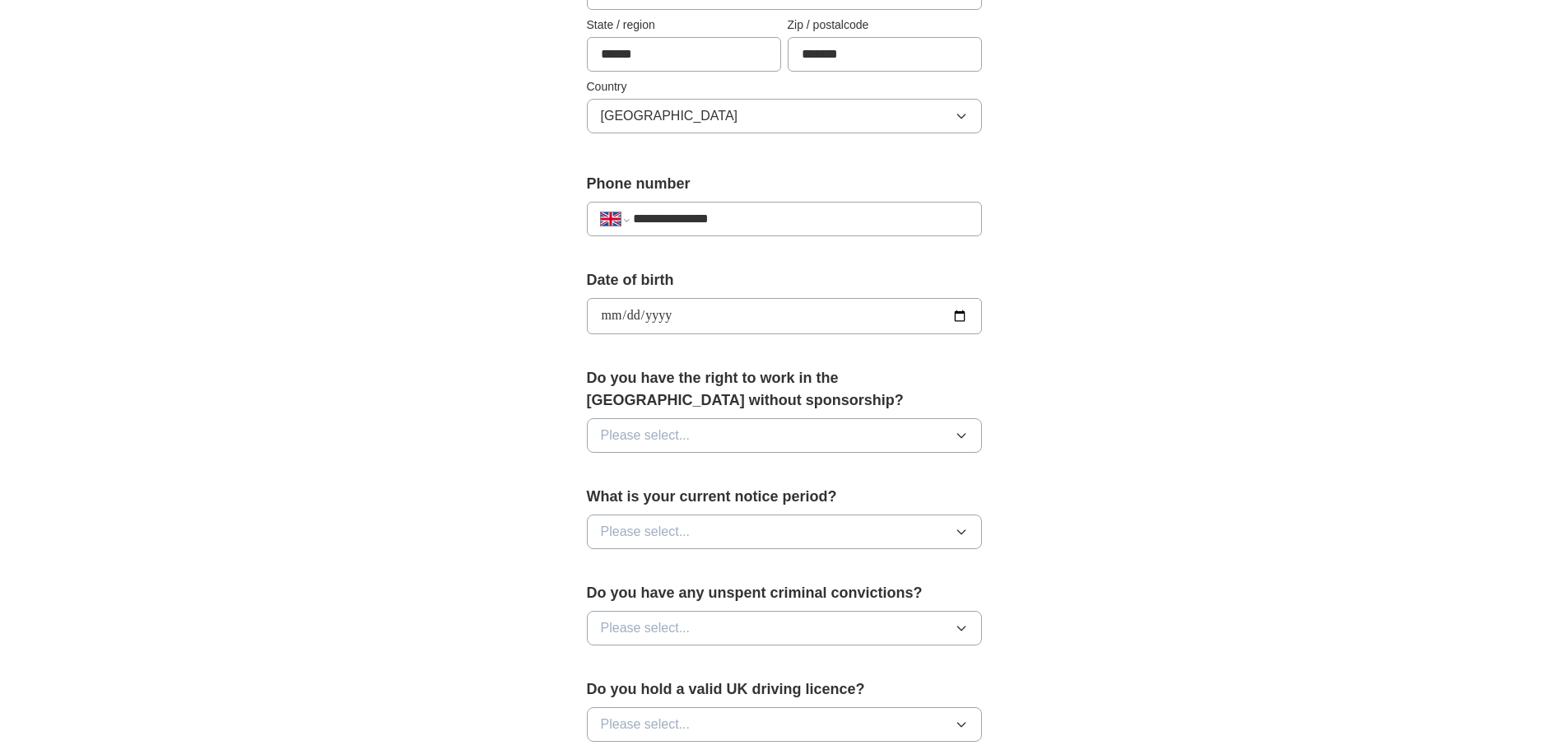
click at [665, 441] on span "Please select..." at bounding box center [645, 435] width 90 height 20
click at [645, 472] on div "Yes" at bounding box center [784, 472] width 367 height 20
click at [667, 542] on button "Please select..." at bounding box center [784, 531] width 395 height 34
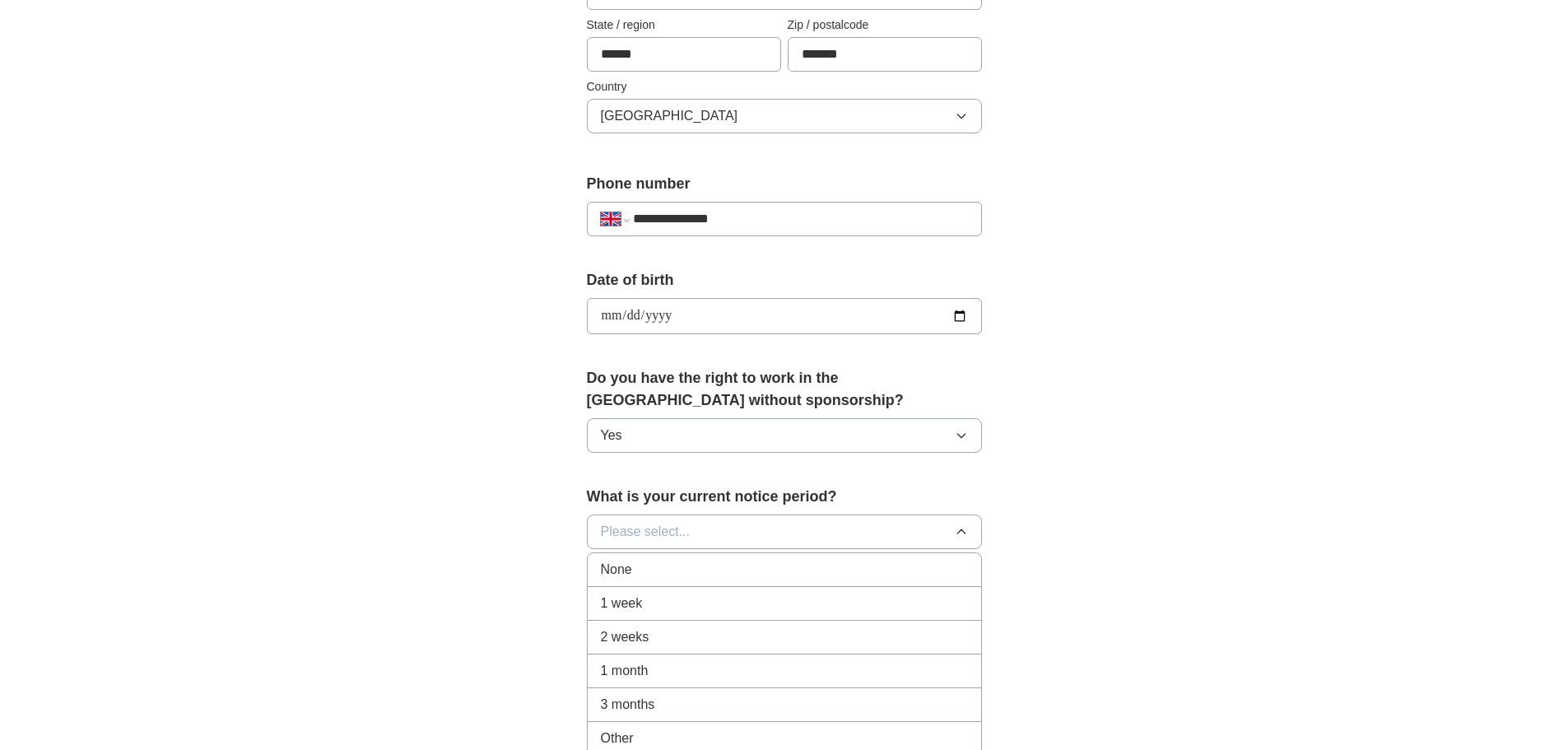
click at [639, 571] on div "None" at bounding box center [784, 569] width 367 height 20
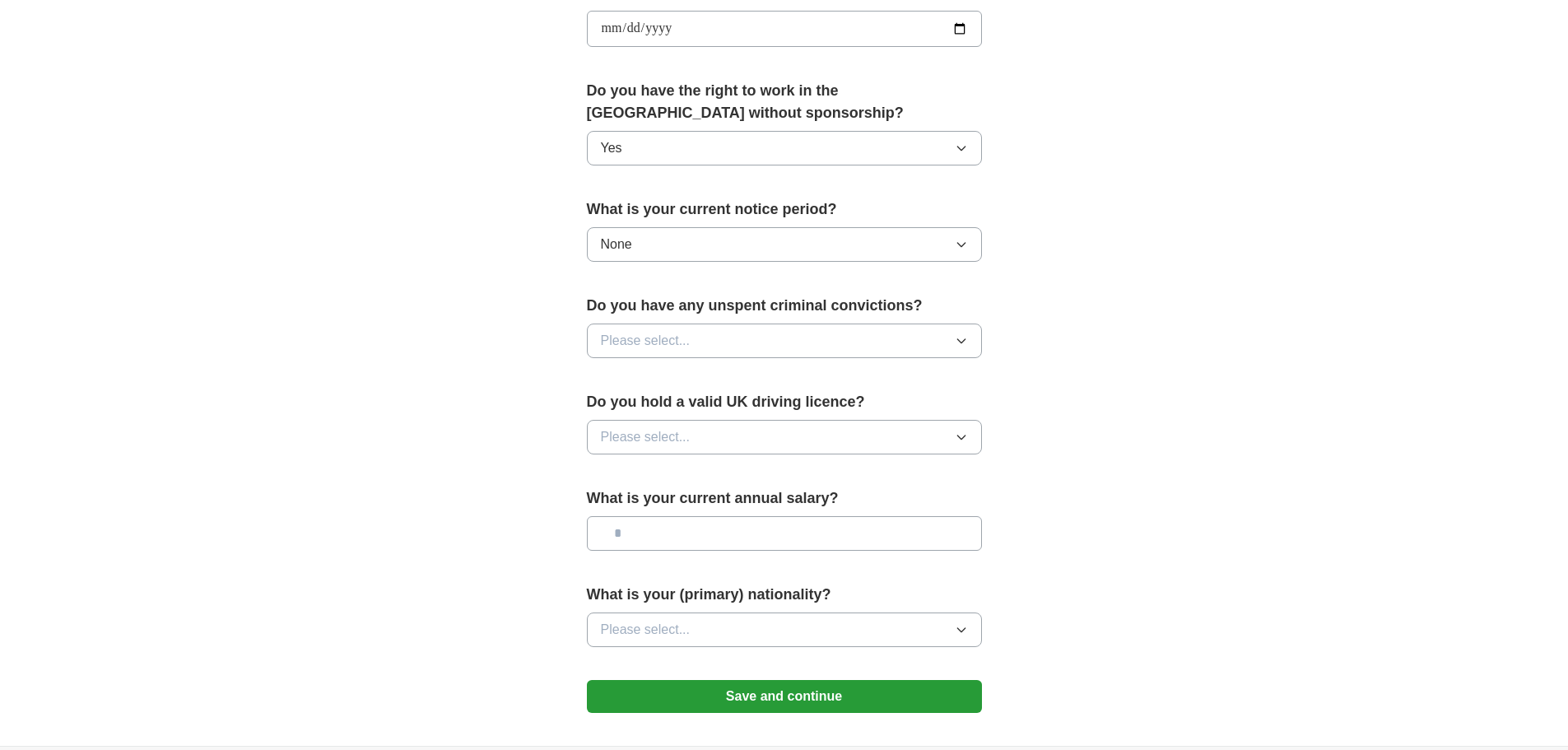
scroll to position [822, 0]
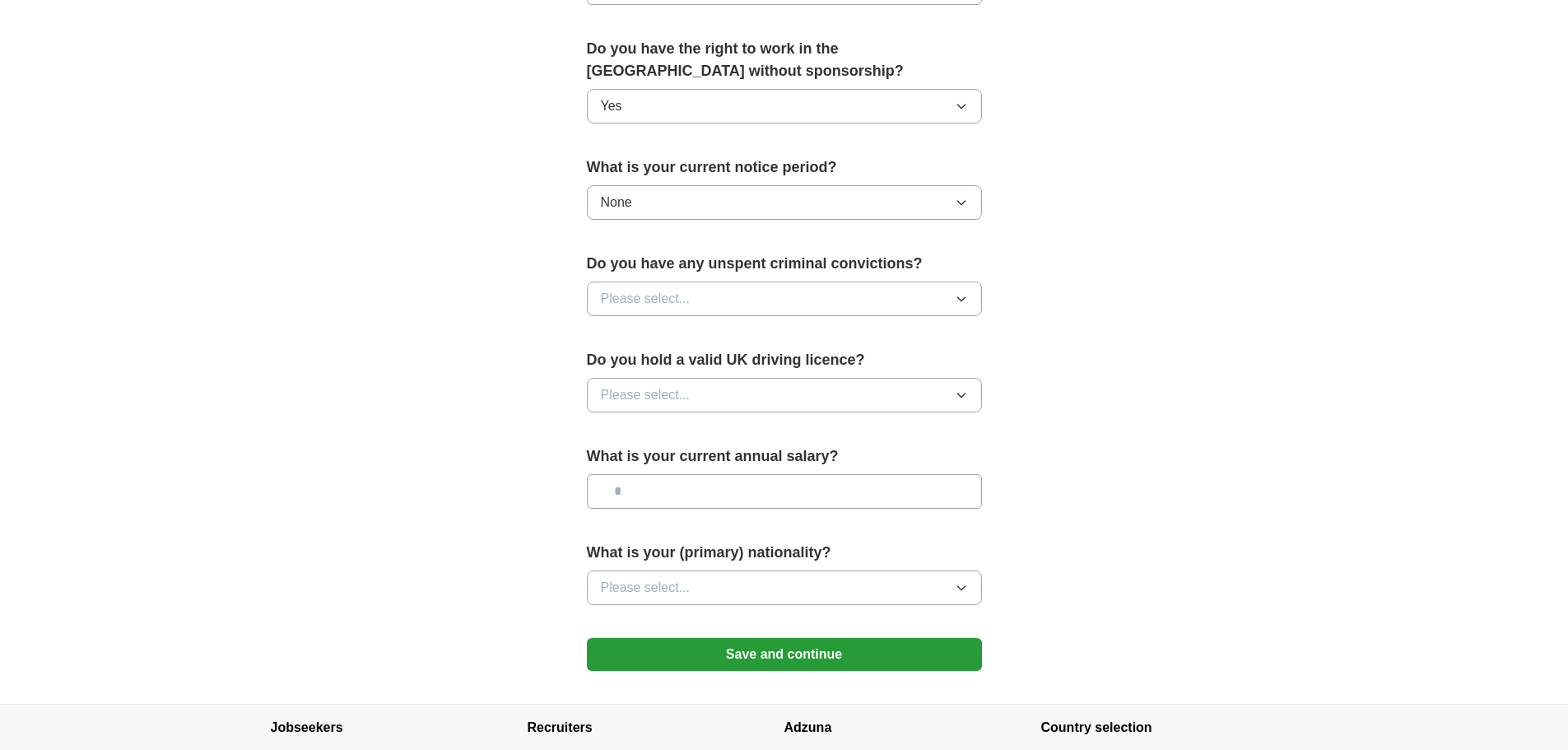
click at [637, 314] on button "Please select..." at bounding box center [784, 298] width 395 height 34
click at [631, 359] on li "No" at bounding box center [784, 371] width 393 height 33
click at [656, 399] on span "Please select..." at bounding box center [645, 394] width 90 height 20
click at [656, 435] on div "Yes" at bounding box center [784, 432] width 367 height 20
click at [659, 503] on input "text" at bounding box center [784, 491] width 395 height 34
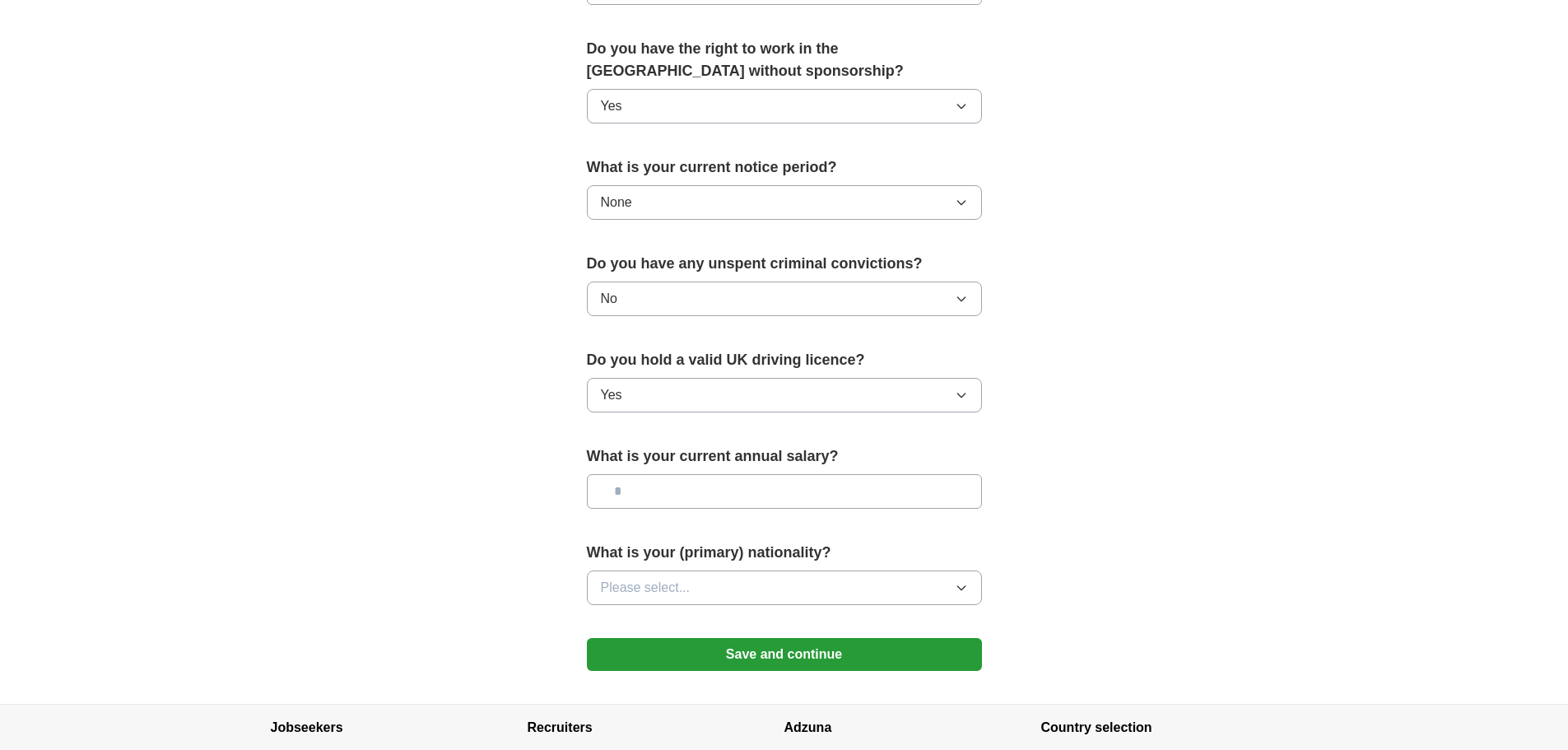
click at [642, 484] on input "text" at bounding box center [784, 491] width 395 height 34
click at [650, 586] on span "Please select..." at bounding box center [645, 587] width 90 height 20
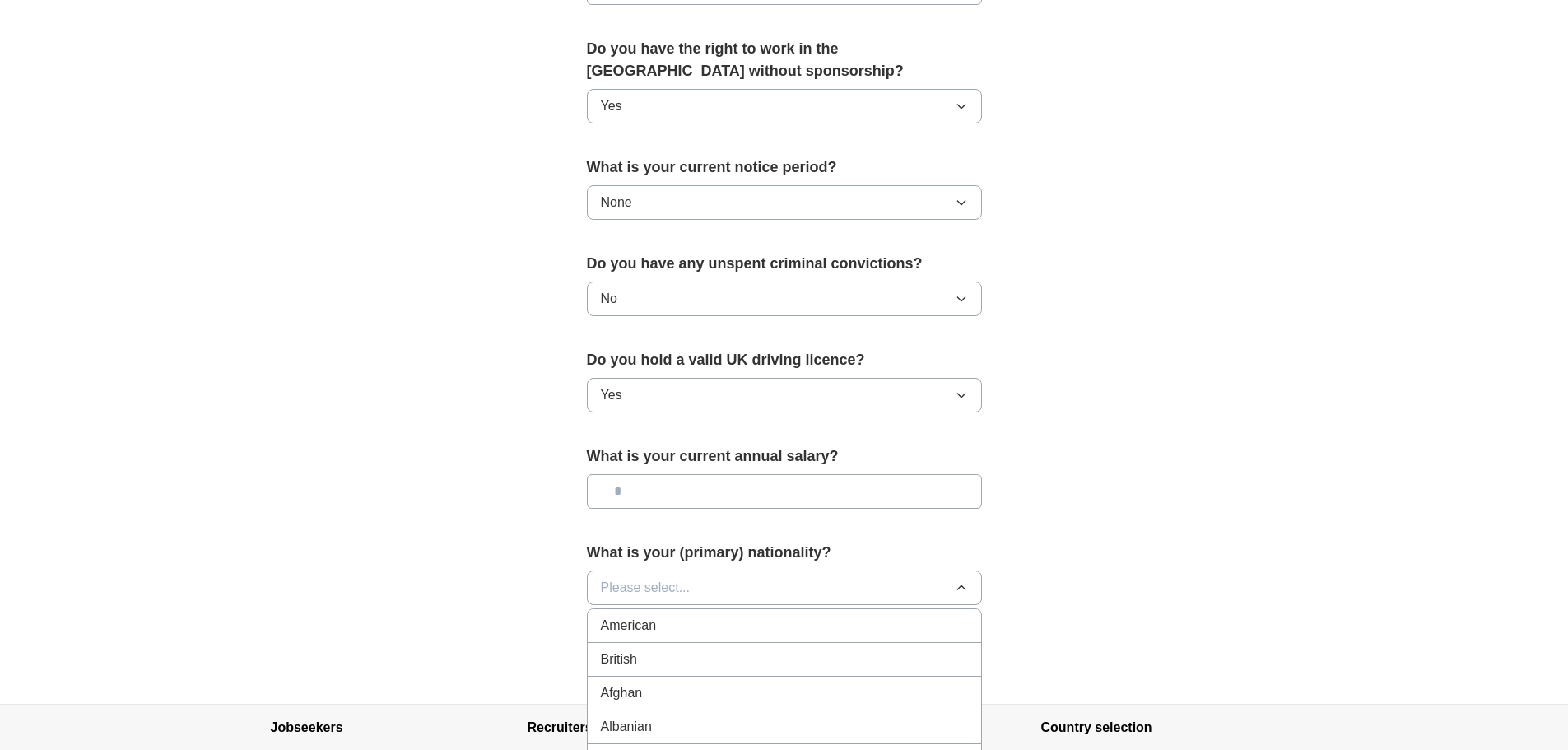
click at [666, 657] on div "British" at bounding box center [784, 659] width 367 height 20
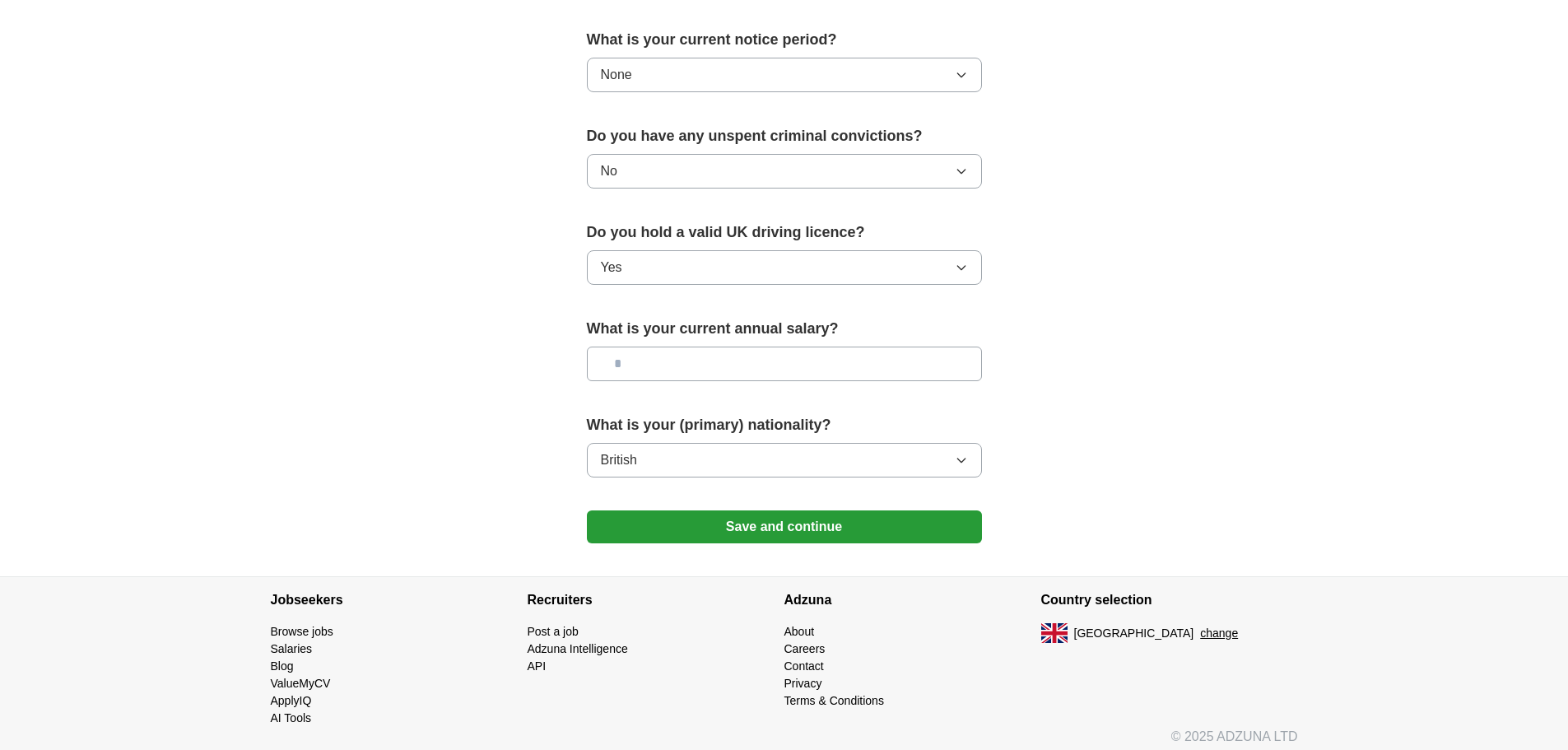
scroll to position [960, 0]
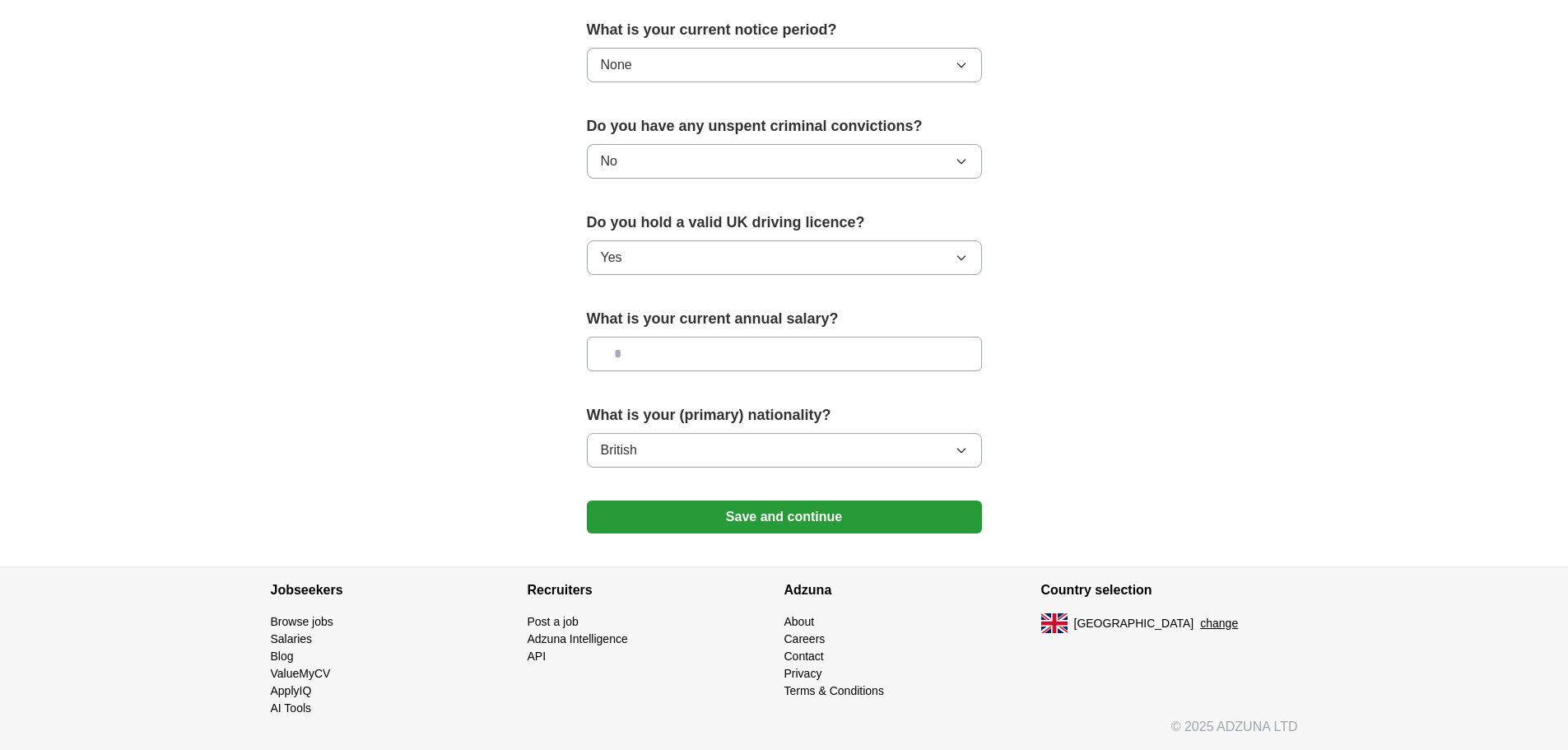
click at [659, 518] on button "Save and continue" at bounding box center [784, 516] width 395 height 33
